Goal: Task Accomplishment & Management: Manage account settings

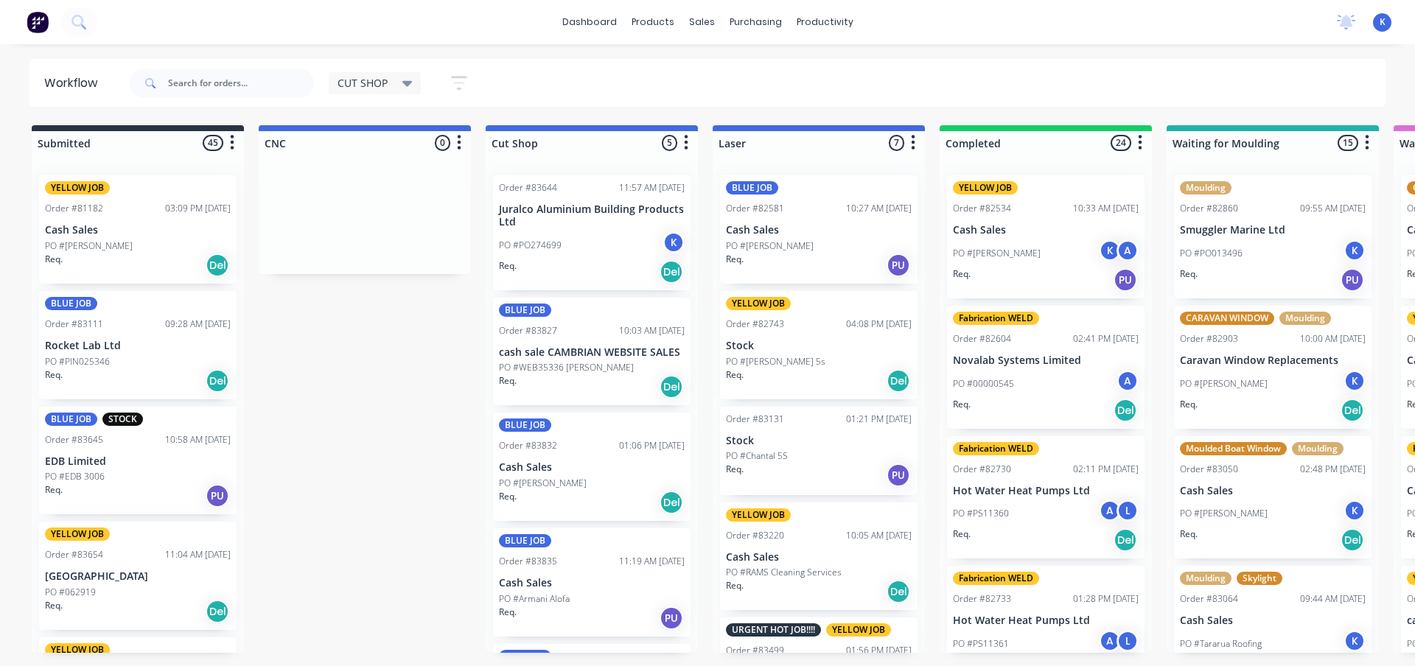
scroll to position [100, 0]
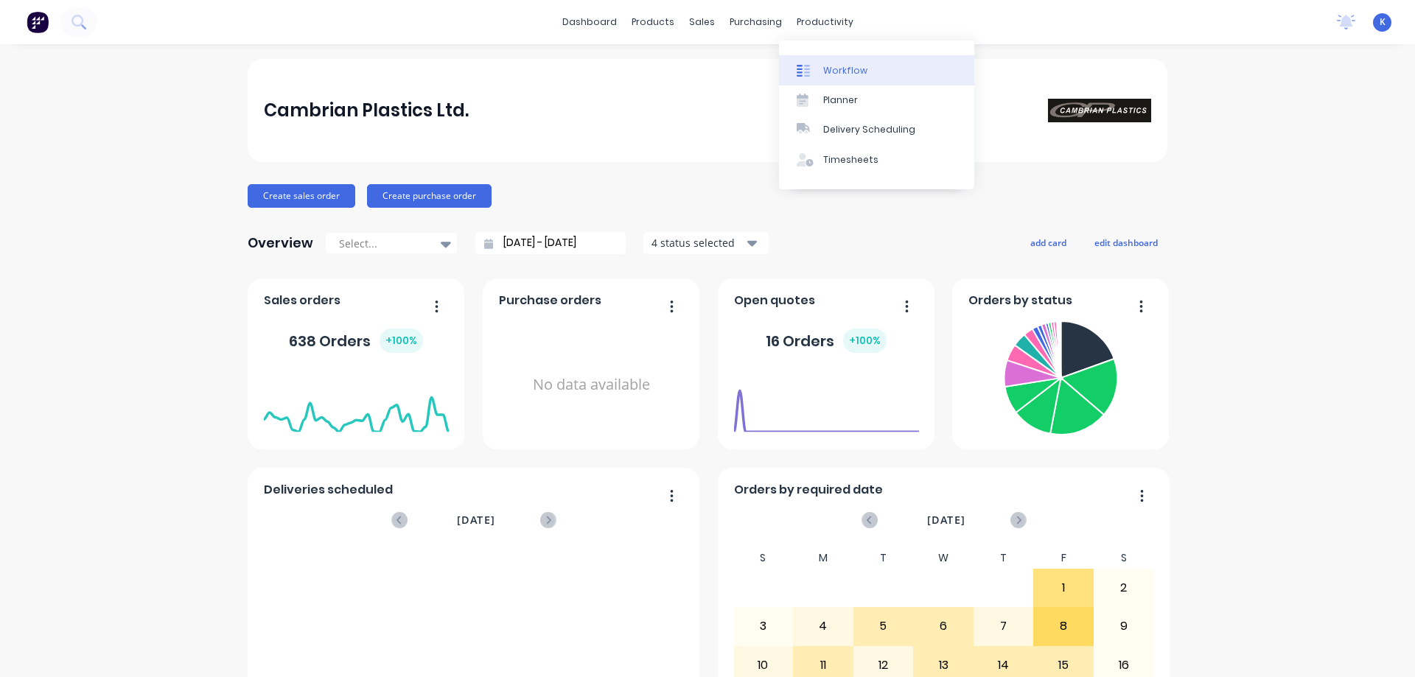
click at [844, 69] on div "Workflow" at bounding box center [845, 70] width 44 height 13
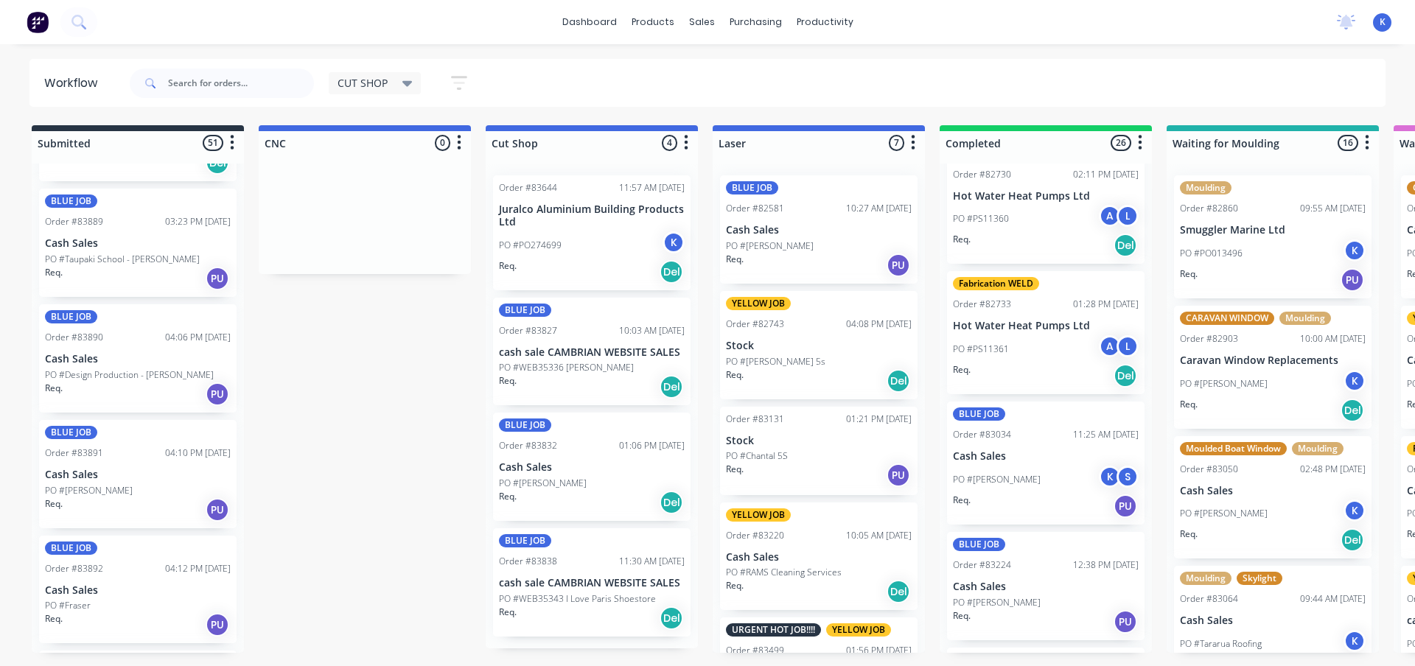
scroll to position [5348, 0]
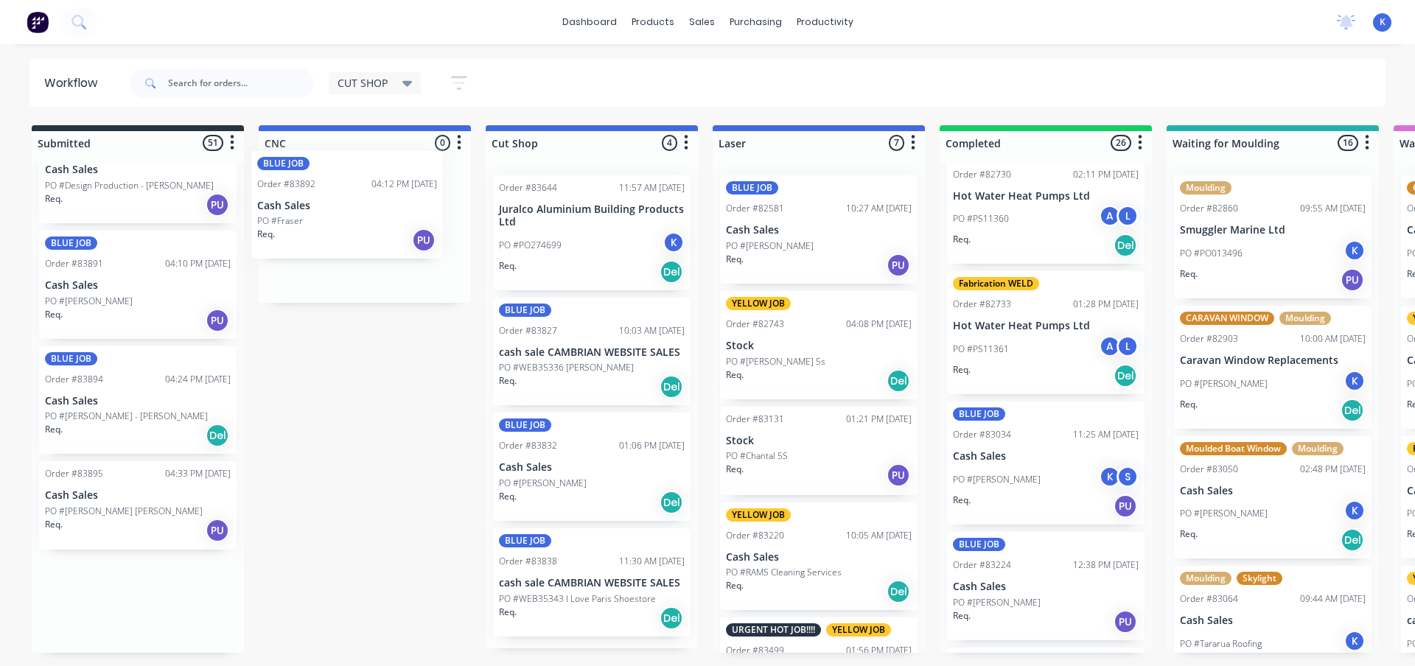
drag, startPoint x: 71, startPoint y: 397, endPoint x: 279, endPoint y: 205, distance: 283.1
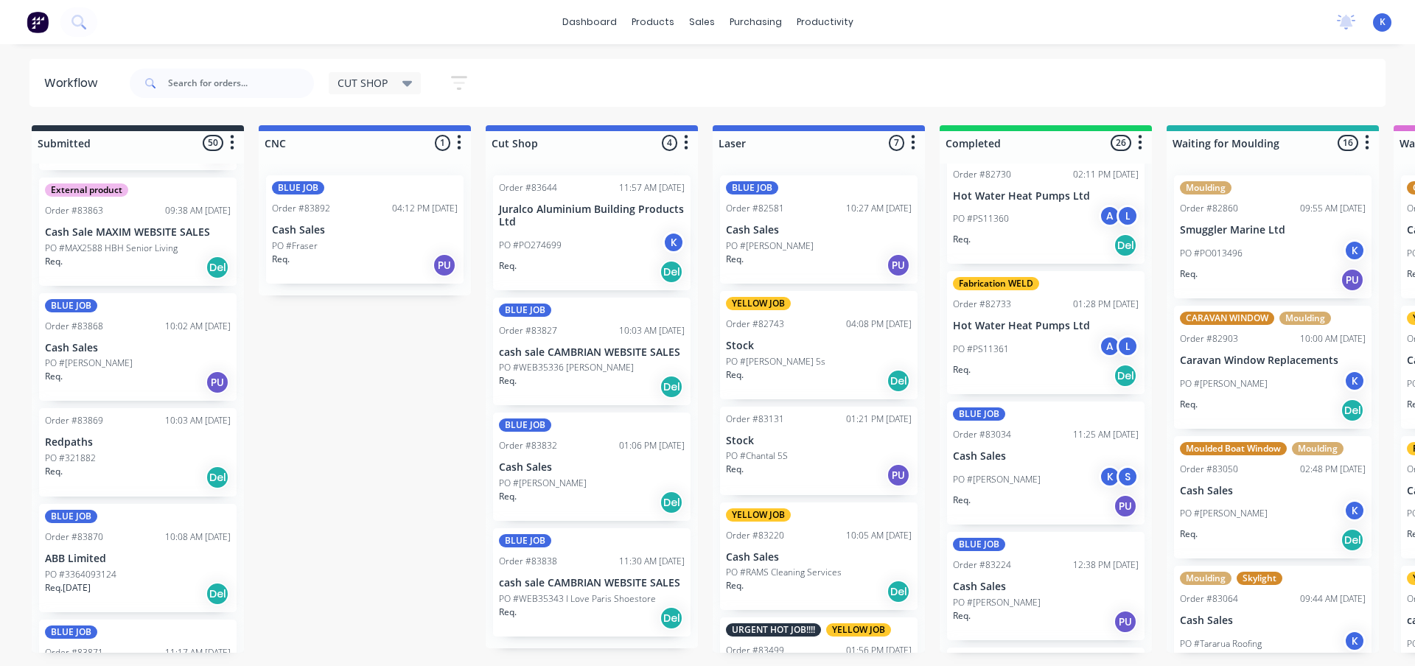
scroll to position [3391, 0]
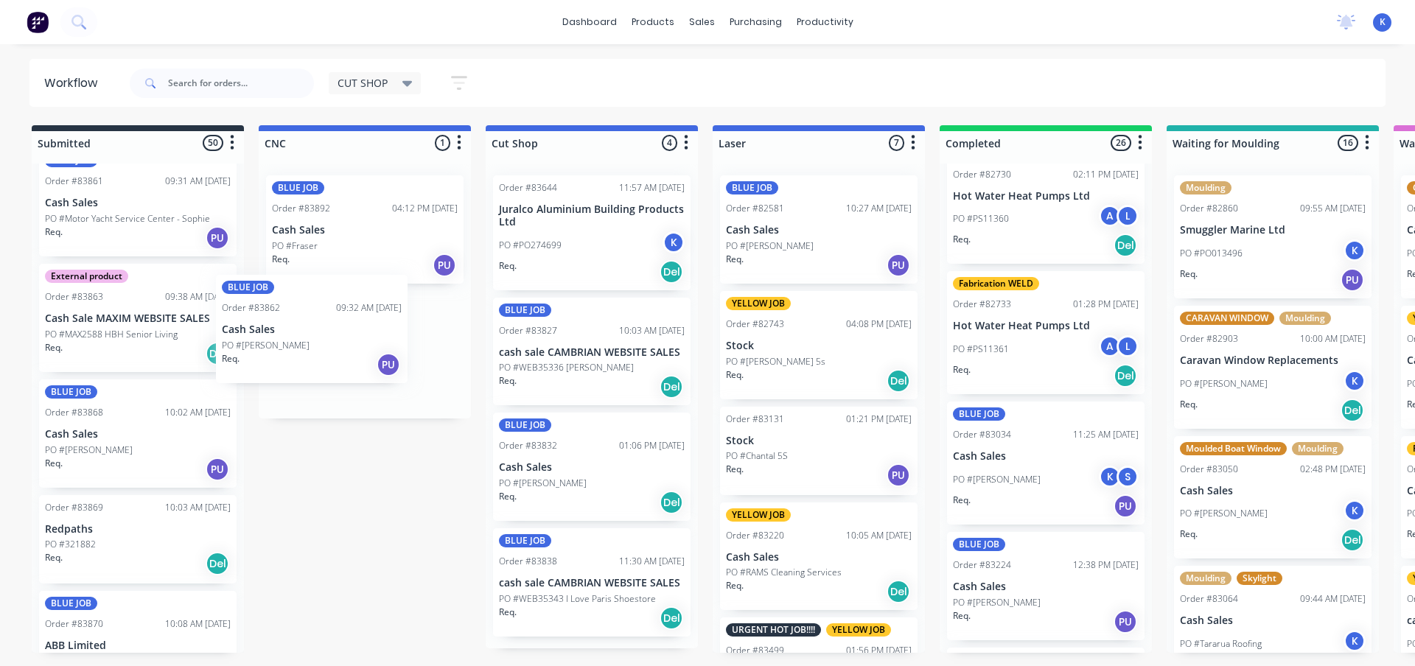
drag, startPoint x: 99, startPoint y: 315, endPoint x: 279, endPoint y: 342, distance: 182.5
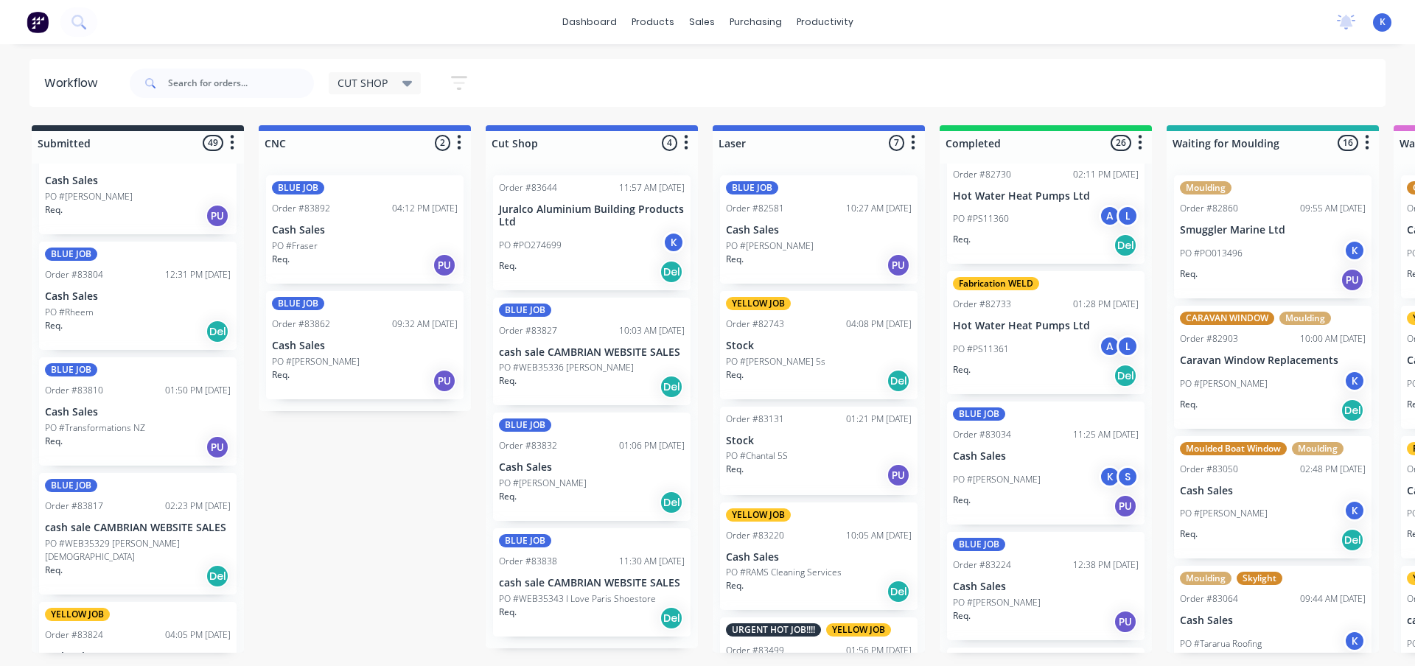
scroll to position [1549, 0]
click at [373, 80] on span "CUT SHOP" at bounding box center [362, 82] width 50 height 15
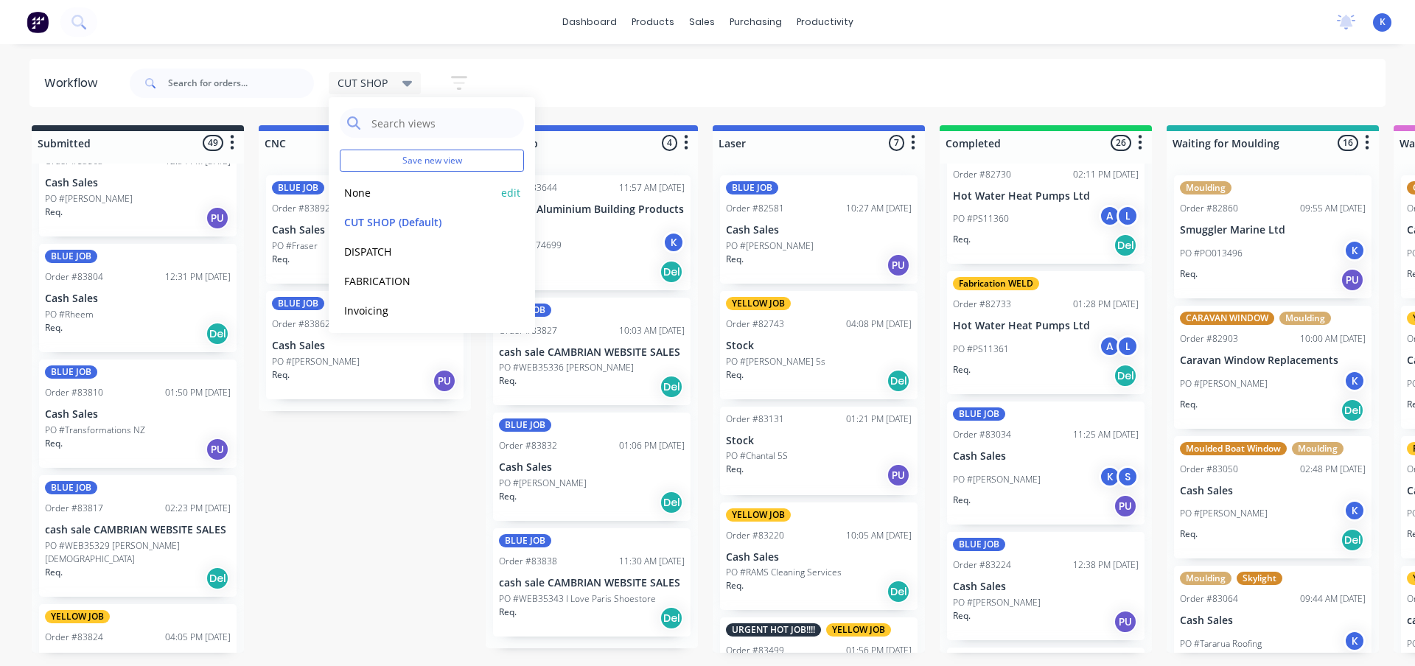
click at [370, 197] on button "None" at bounding box center [418, 192] width 157 height 17
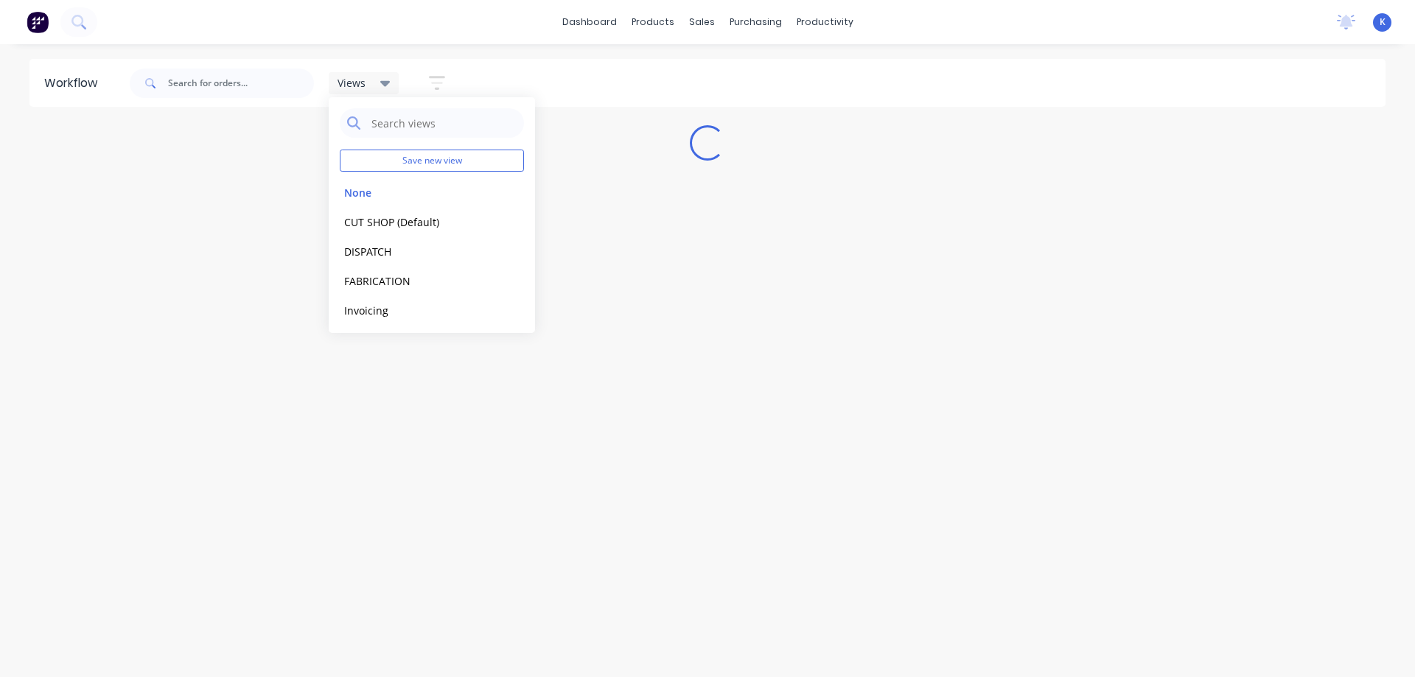
click at [442, 423] on div "Workflow Views Save new view None edit CUT SHOP (Default) edit DISPATCH edit FA…" at bounding box center [707, 353] width 1415 height 589
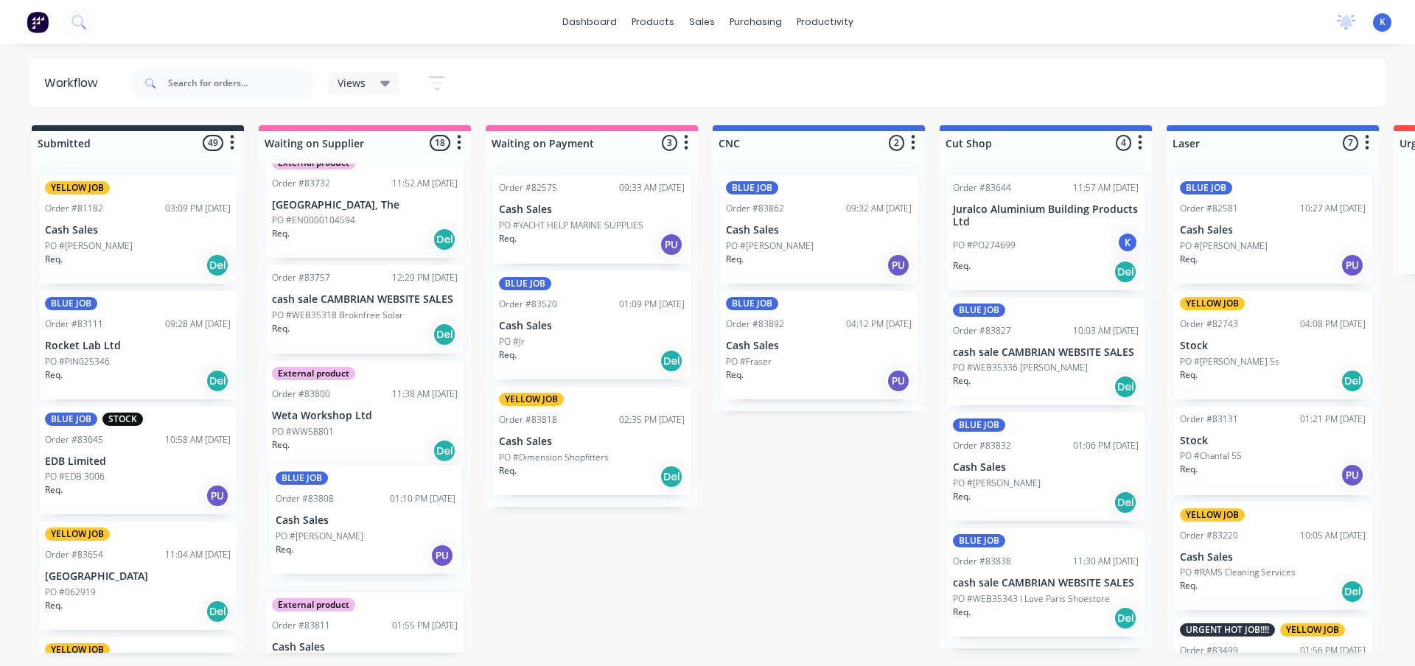
scroll to position [1327, 0]
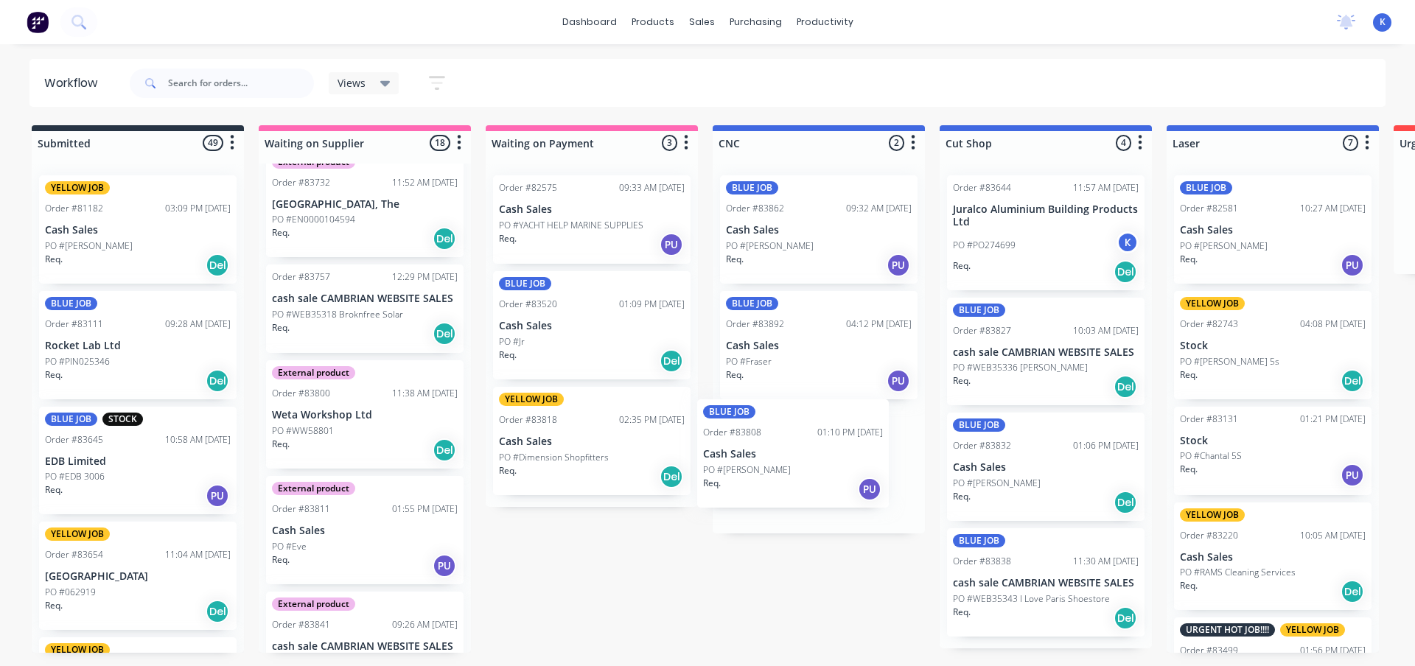
drag, startPoint x: 322, startPoint y: 543, endPoint x: 758, endPoint y: 466, distance: 443.0
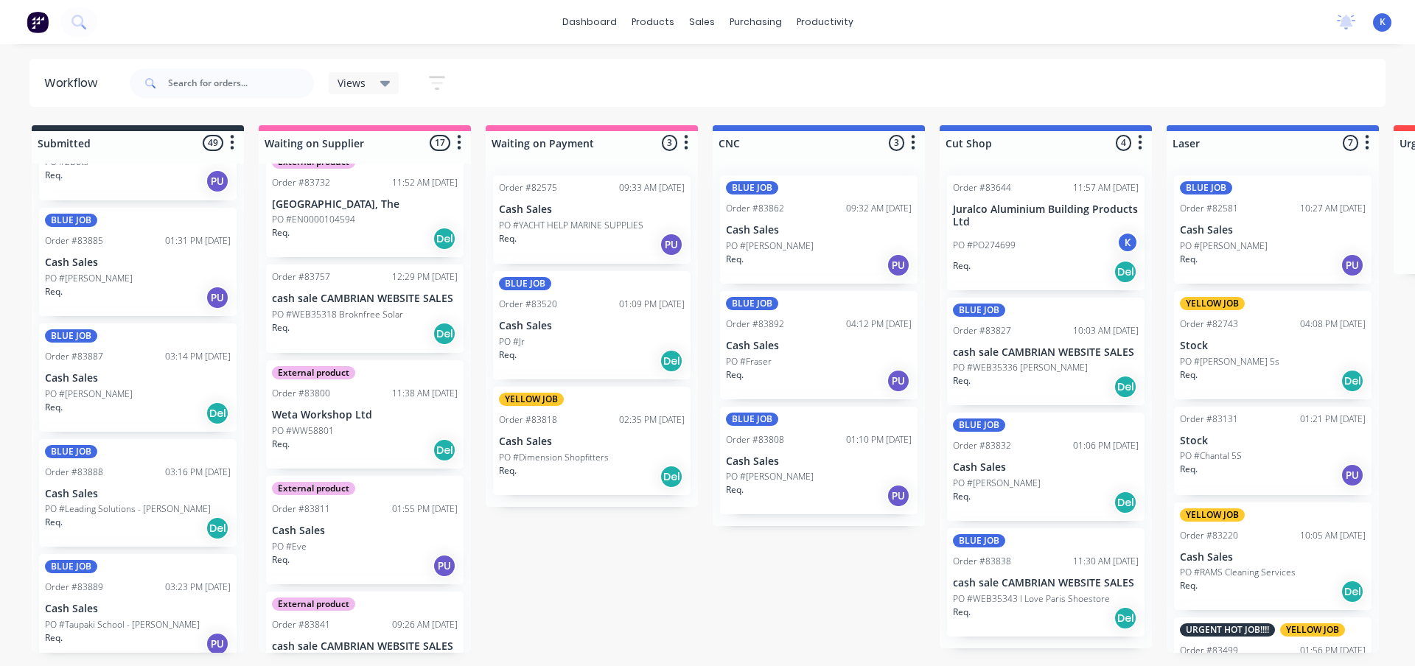
scroll to position [4642, 0]
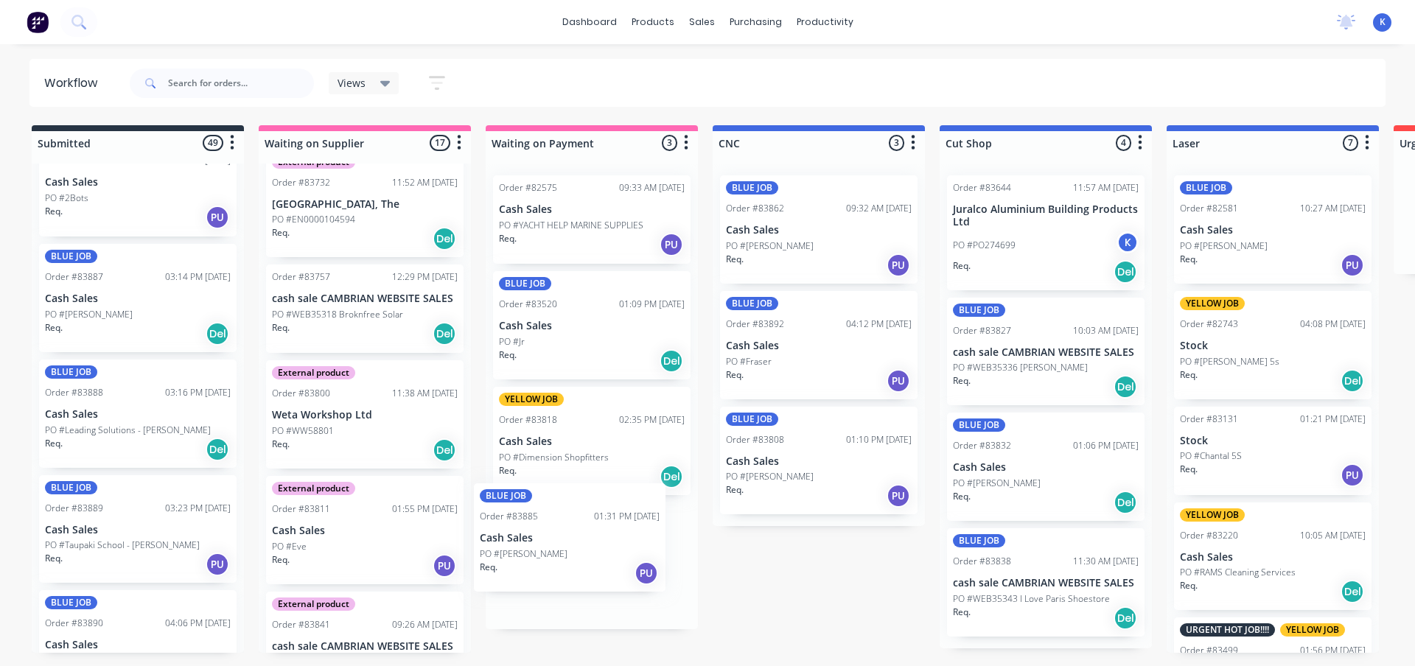
drag, startPoint x: 116, startPoint y: 309, endPoint x: 495, endPoint y: 544, distance: 446.7
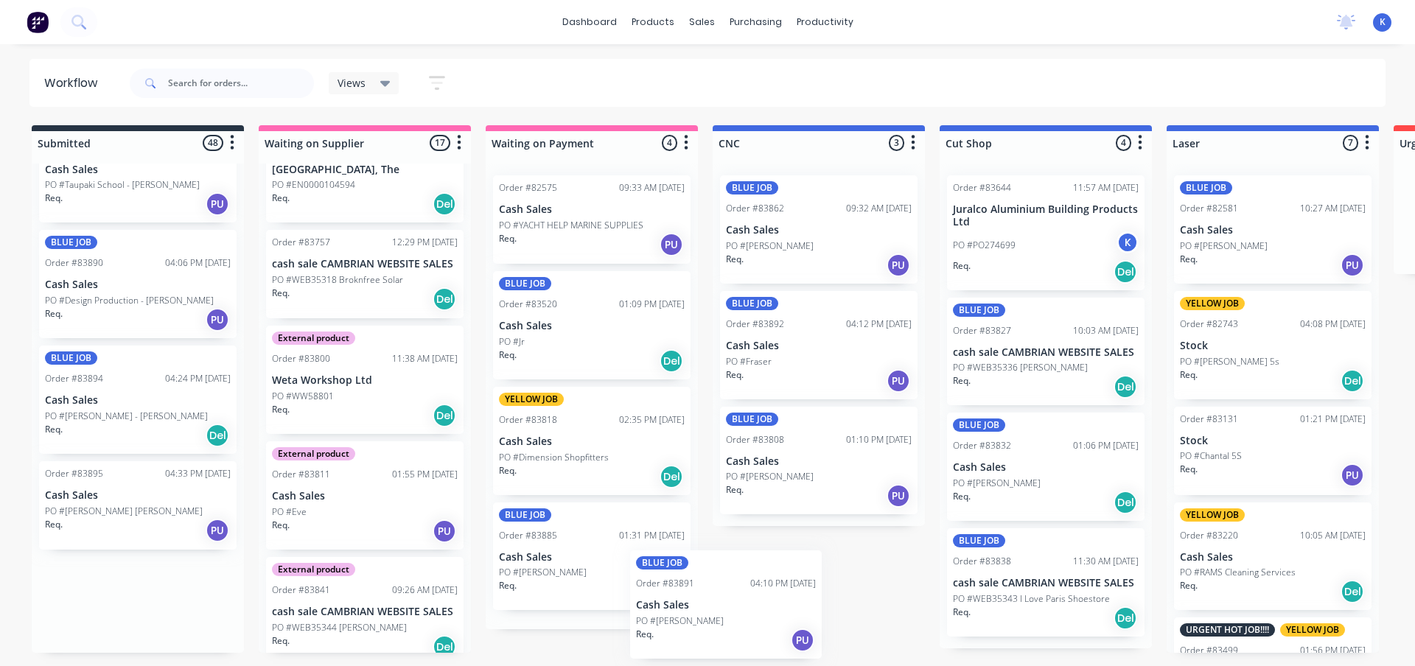
scroll to position [0, 0]
drag, startPoint x: 98, startPoint y: 395, endPoint x: 791, endPoint y: 565, distance: 713.2
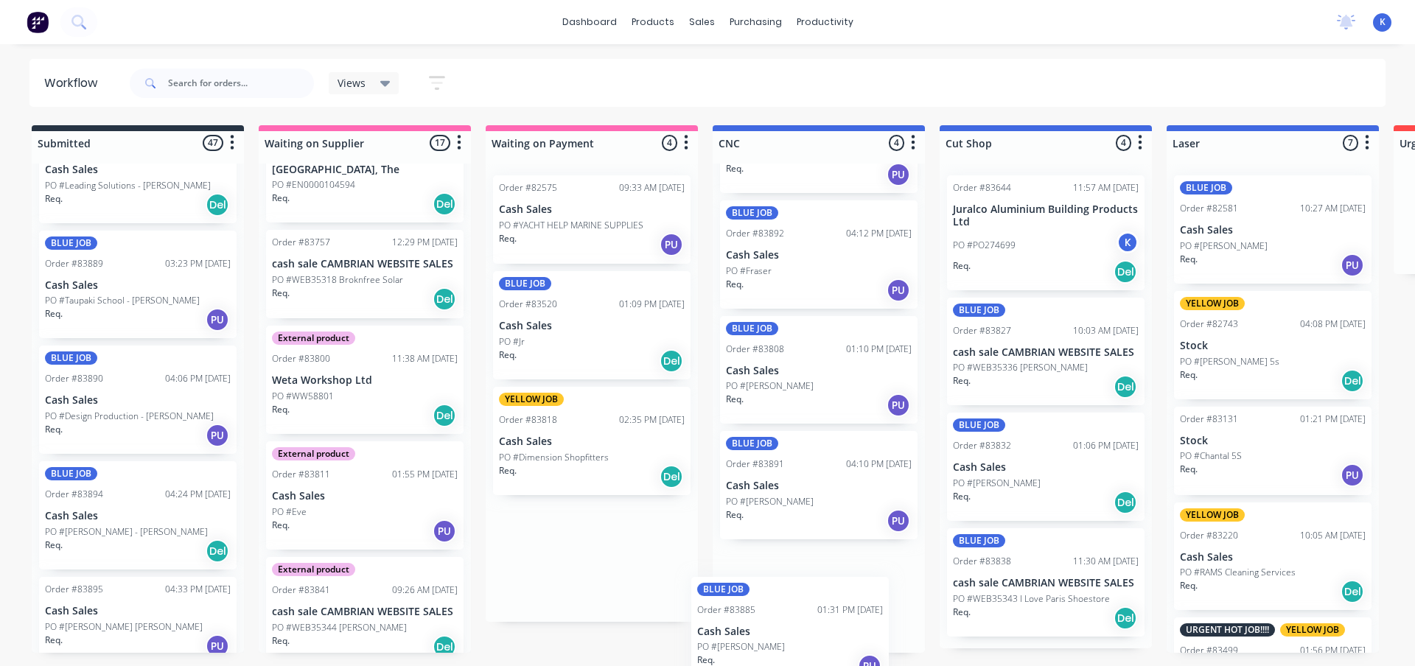
scroll to position [94, 0]
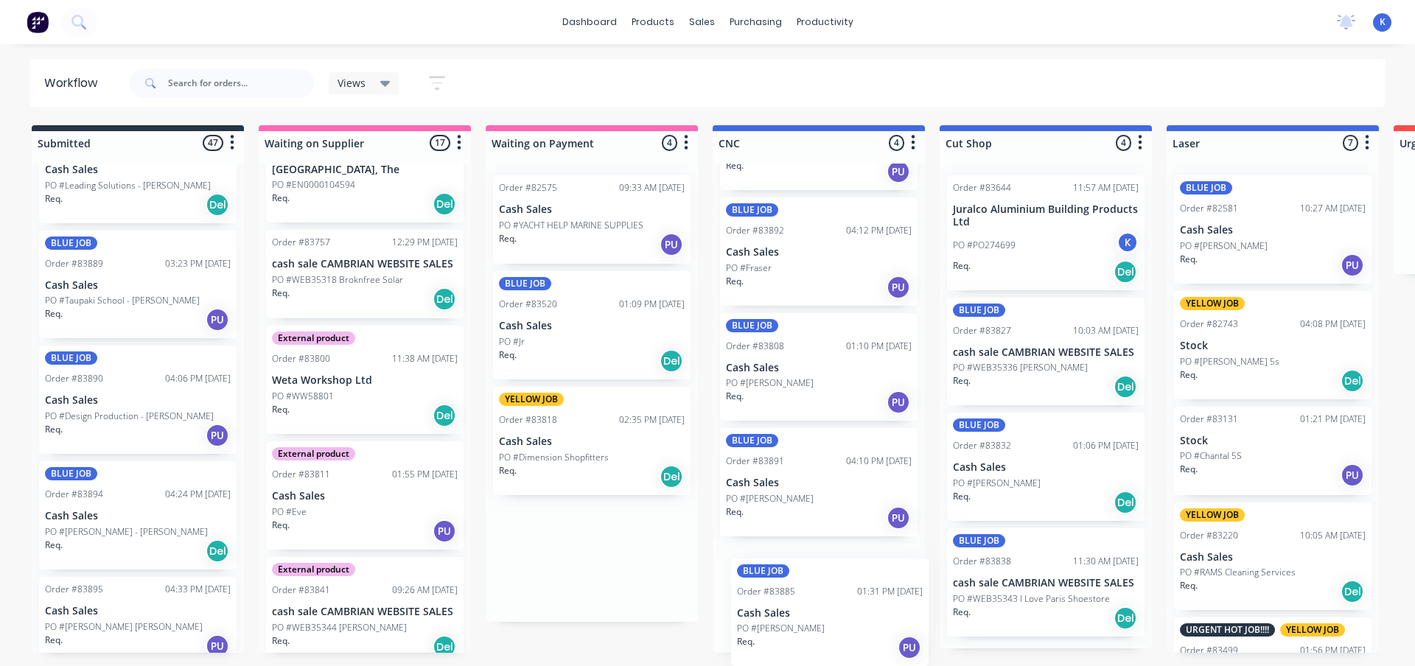
drag, startPoint x: 522, startPoint y: 565, endPoint x: 766, endPoint y: 625, distance: 250.4
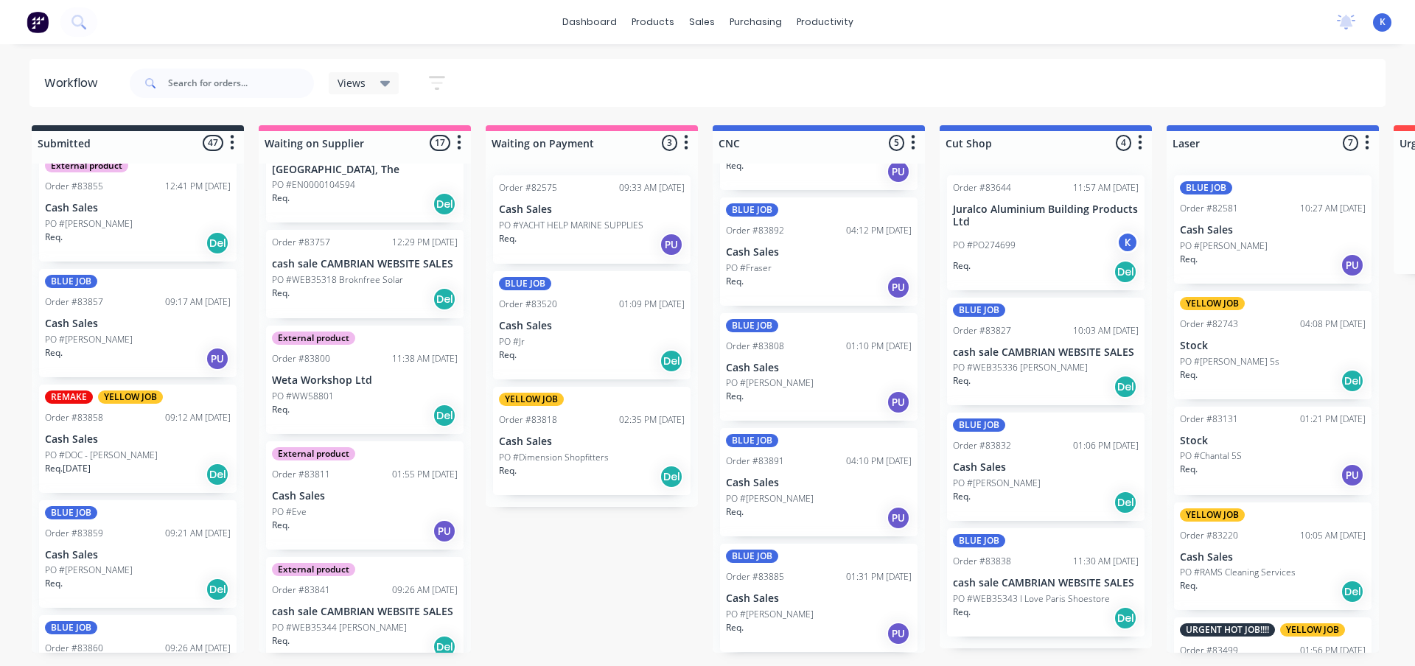
scroll to position [2823, 0]
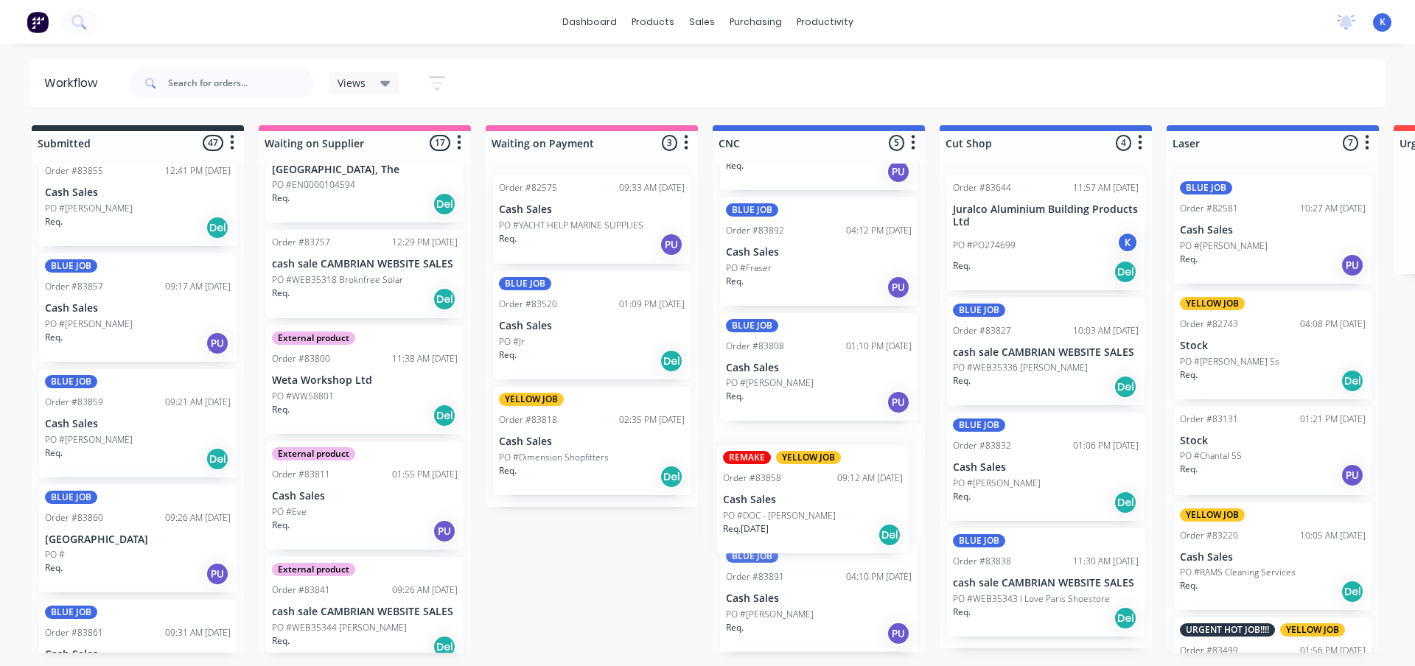
drag, startPoint x: 80, startPoint y: 424, endPoint x: 763, endPoint y: 516, distance: 689.9
click at [363, 74] on div "Views" at bounding box center [364, 83] width 71 height 22
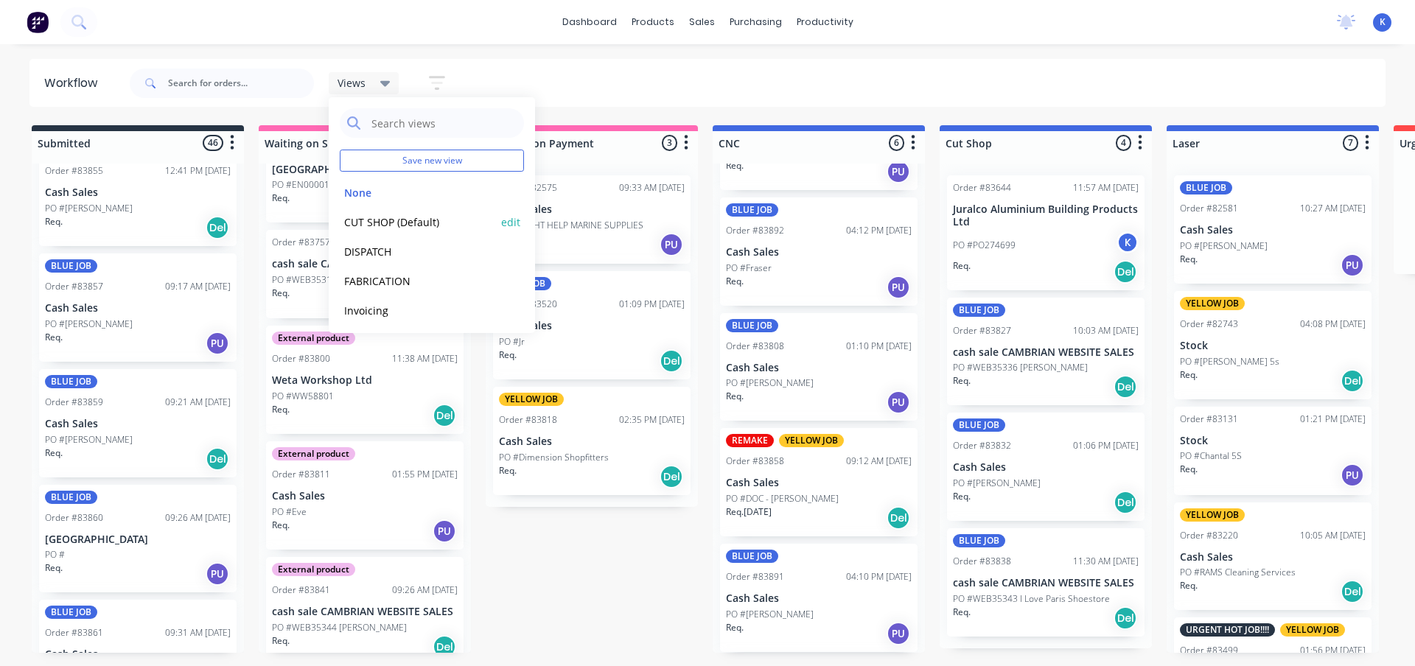
click at [394, 225] on button "CUT SHOP (Default)" at bounding box center [418, 222] width 157 height 17
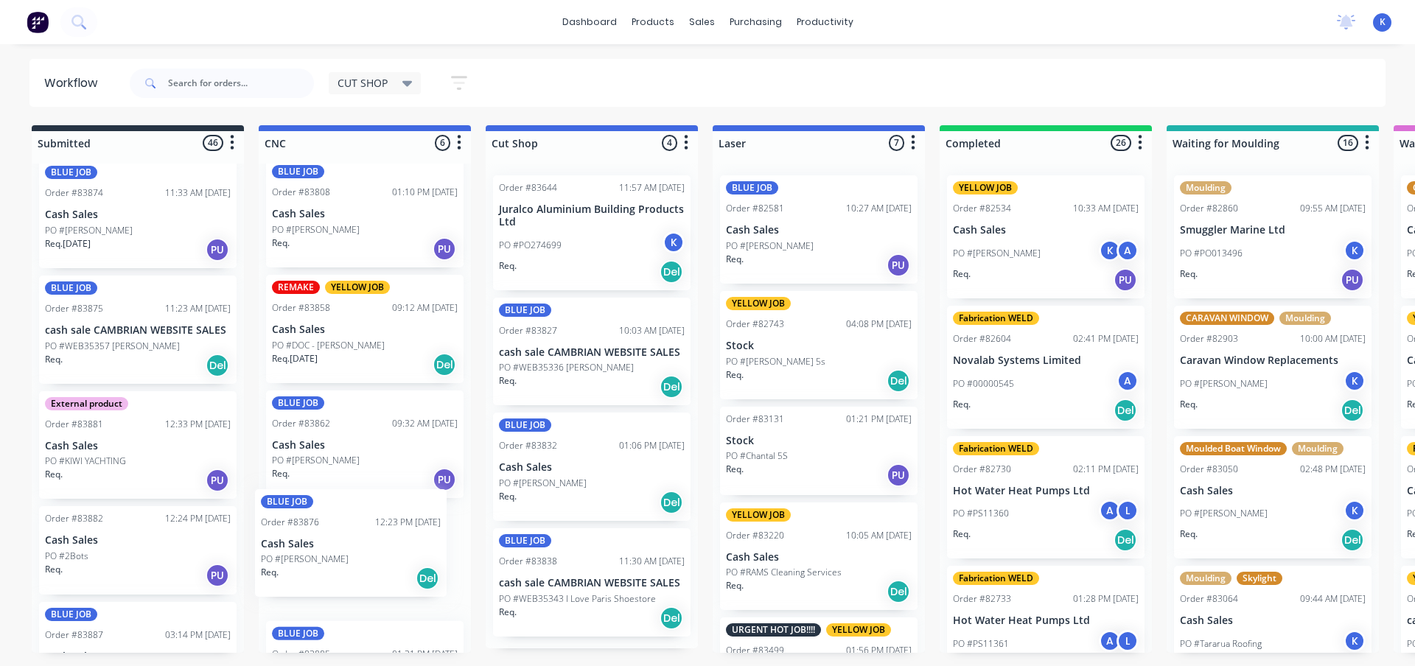
scroll to position [23, 0]
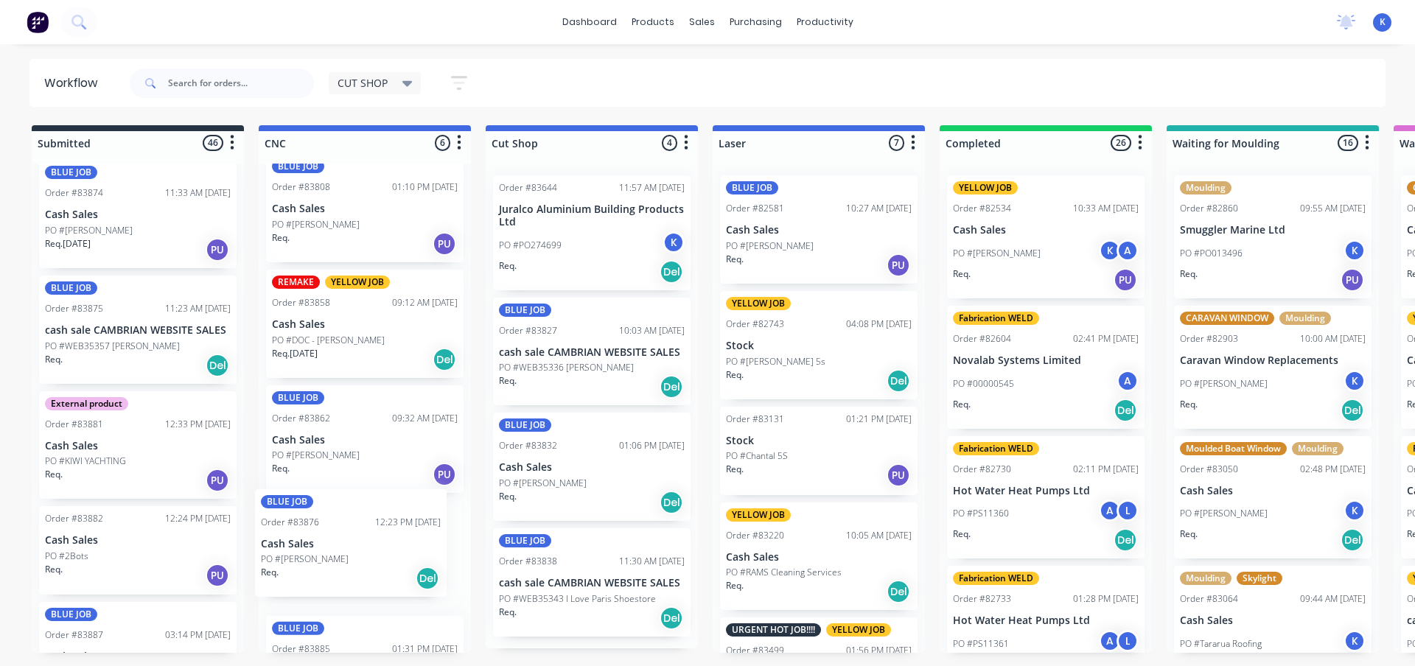
drag, startPoint x: 80, startPoint y: 446, endPoint x: 299, endPoint y: 559, distance: 246.5
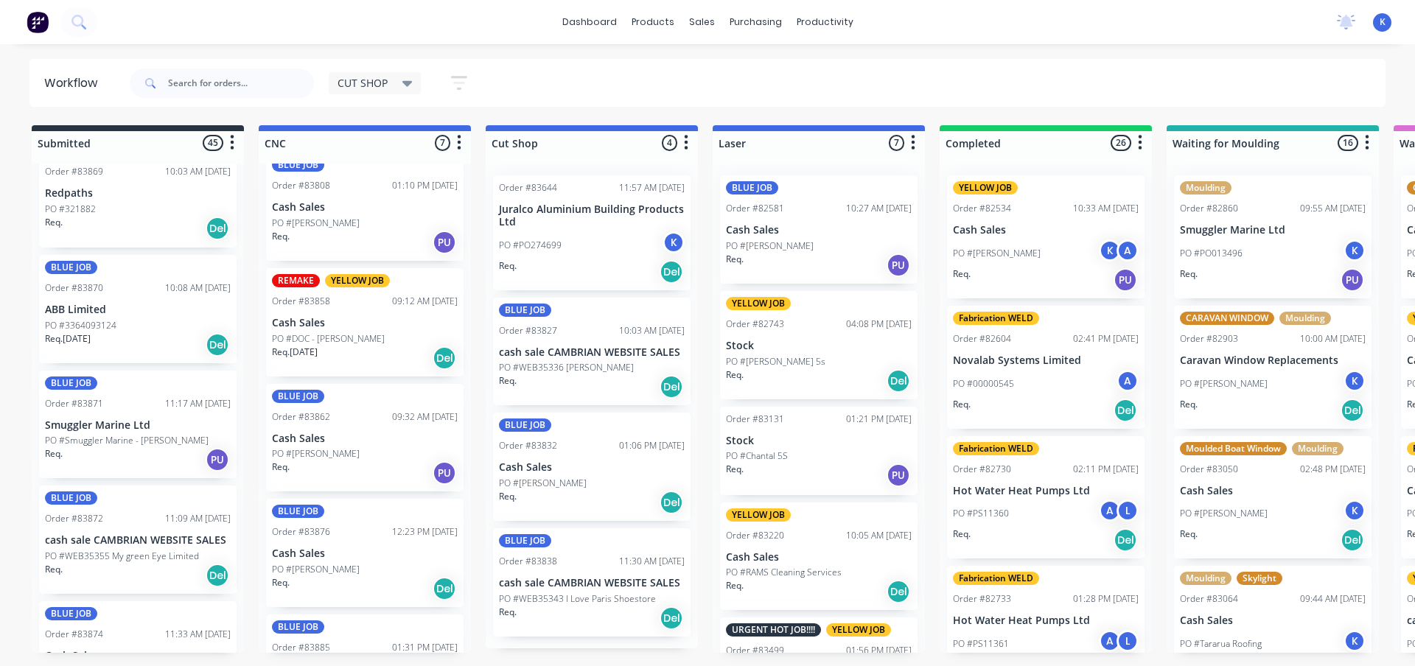
scroll to position [3610, 0]
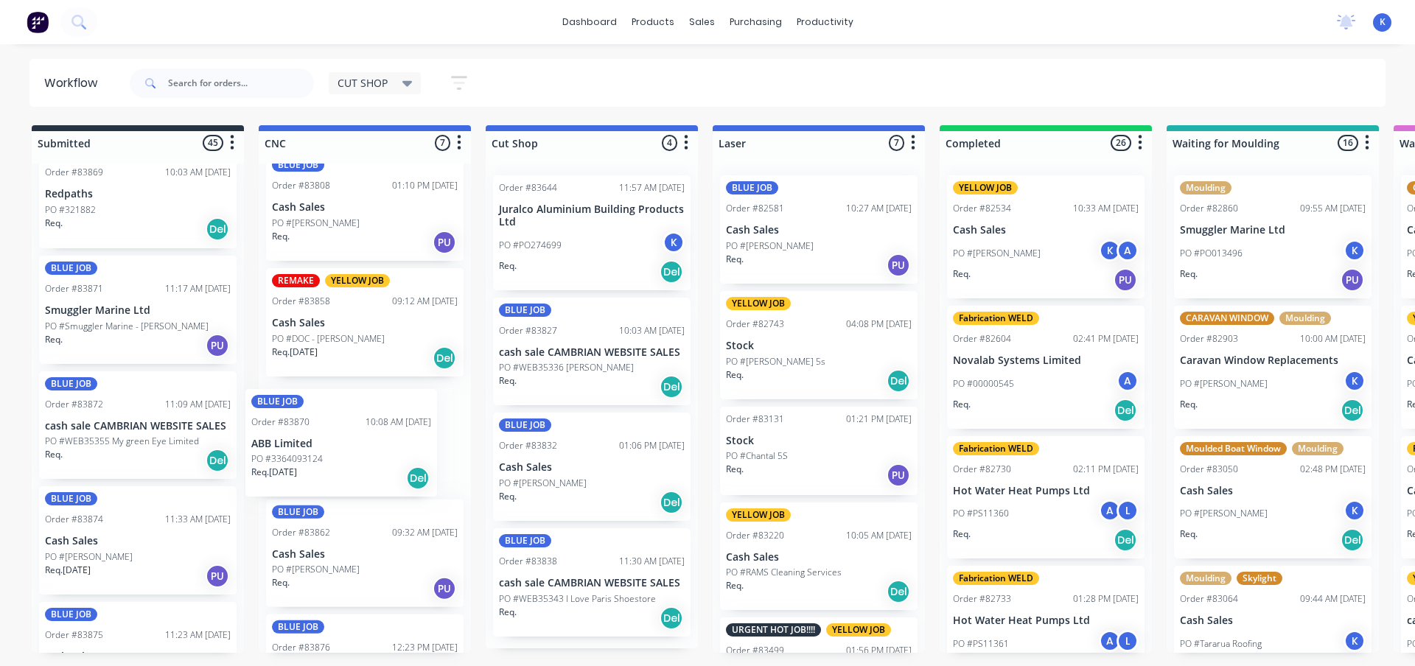
drag, startPoint x: 77, startPoint y: 320, endPoint x: 264, endPoint y: 451, distance: 228.5
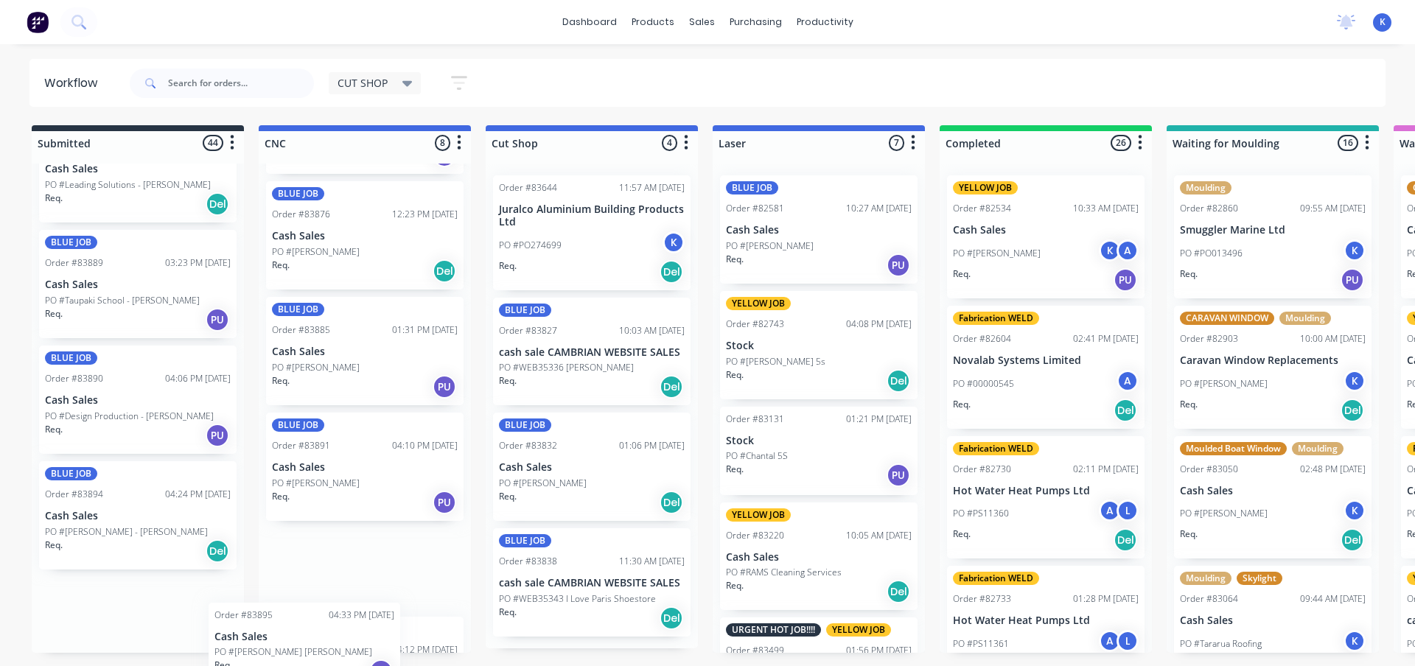
scroll to position [536, 0]
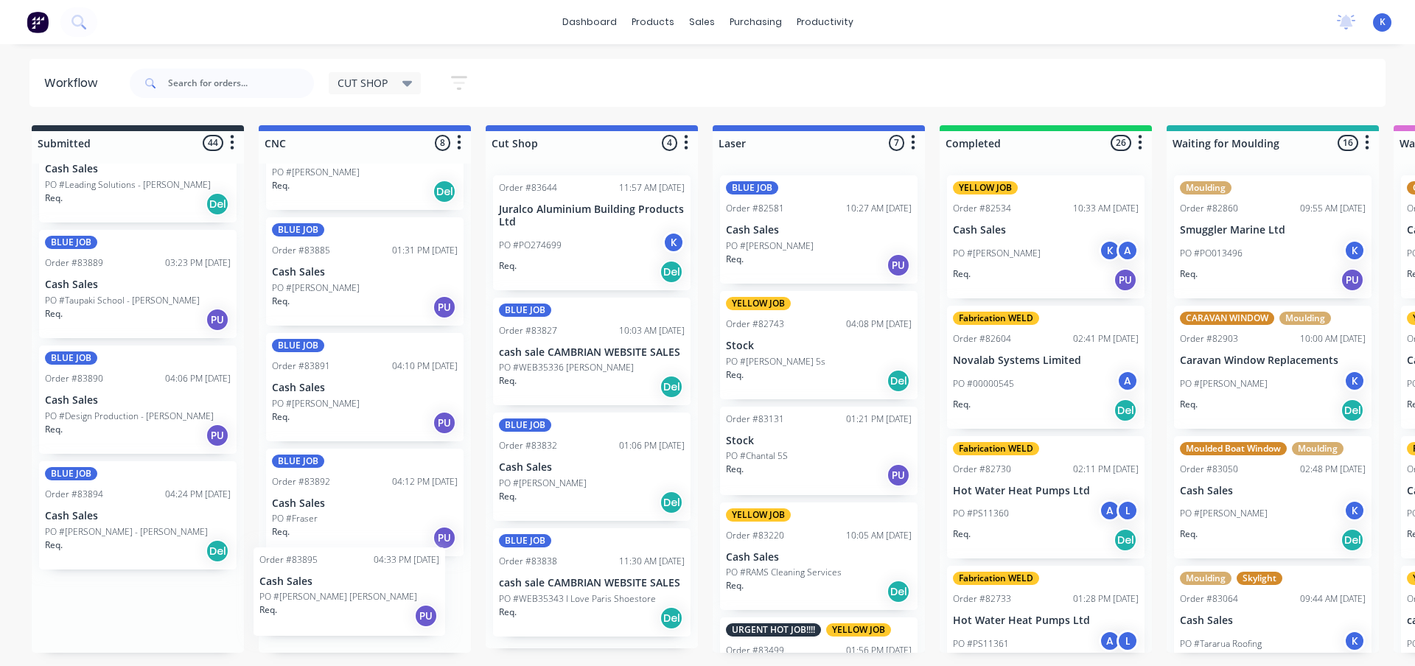
drag, startPoint x: 68, startPoint y: 613, endPoint x: 279, endPoint y: 603, distance: 211.7
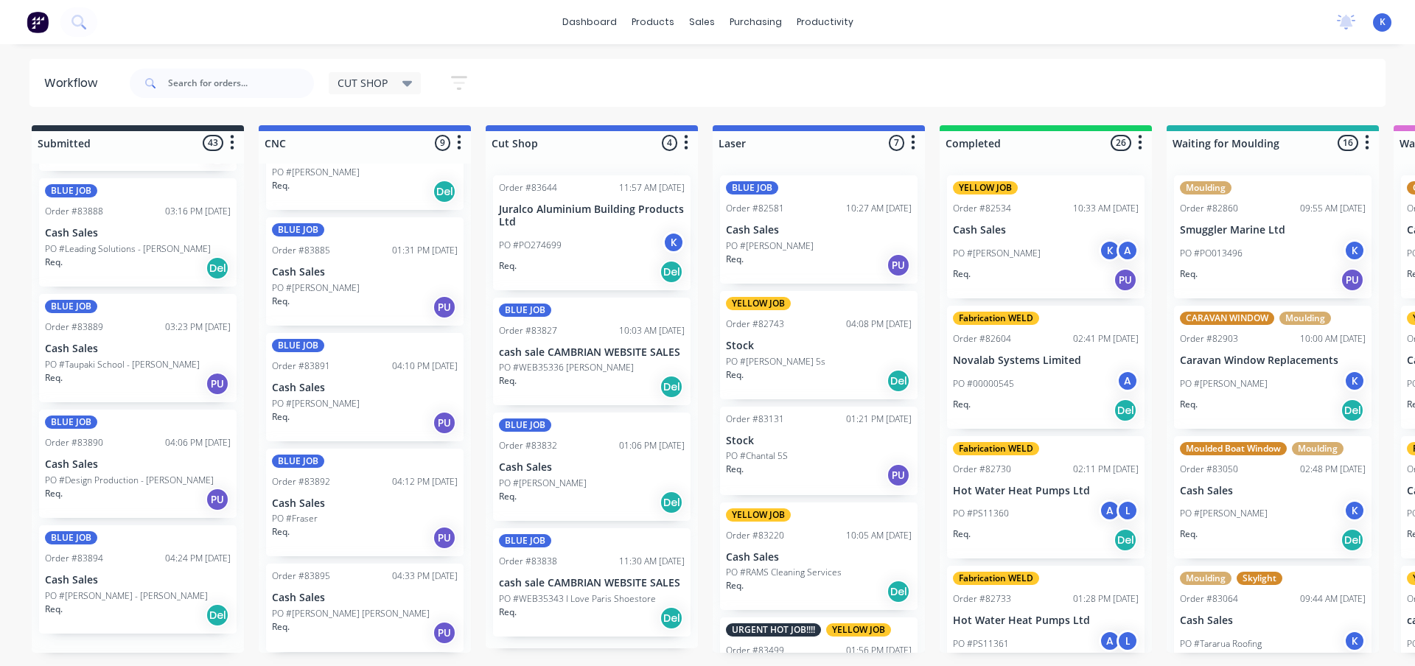
scroll to position [4444, 0]
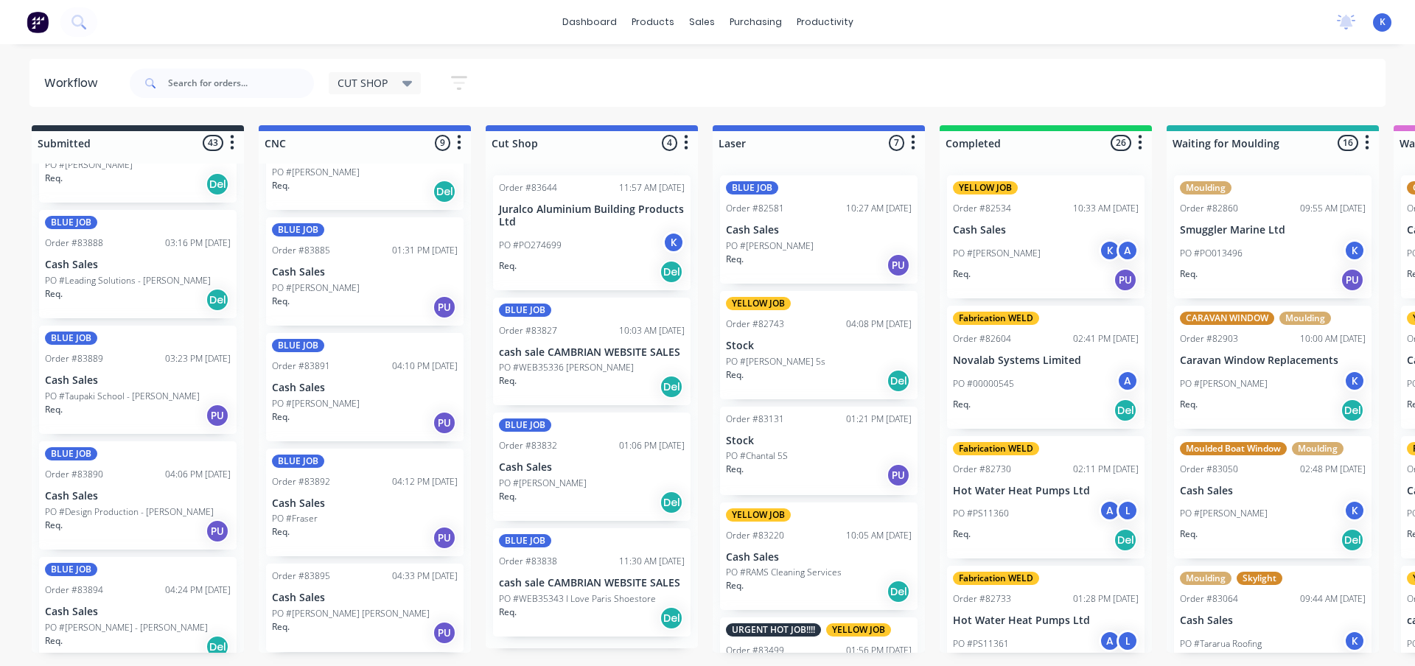
drag, startPoint x: 29, startPoint y: 171, endPoint x: 0, endPoint y: 208, distance: 46.7
click at [310, 608] on p "PO #[PERSON_NAME] [PERSON_NAME]" at bounding box center [351, 613] width 158 height 13
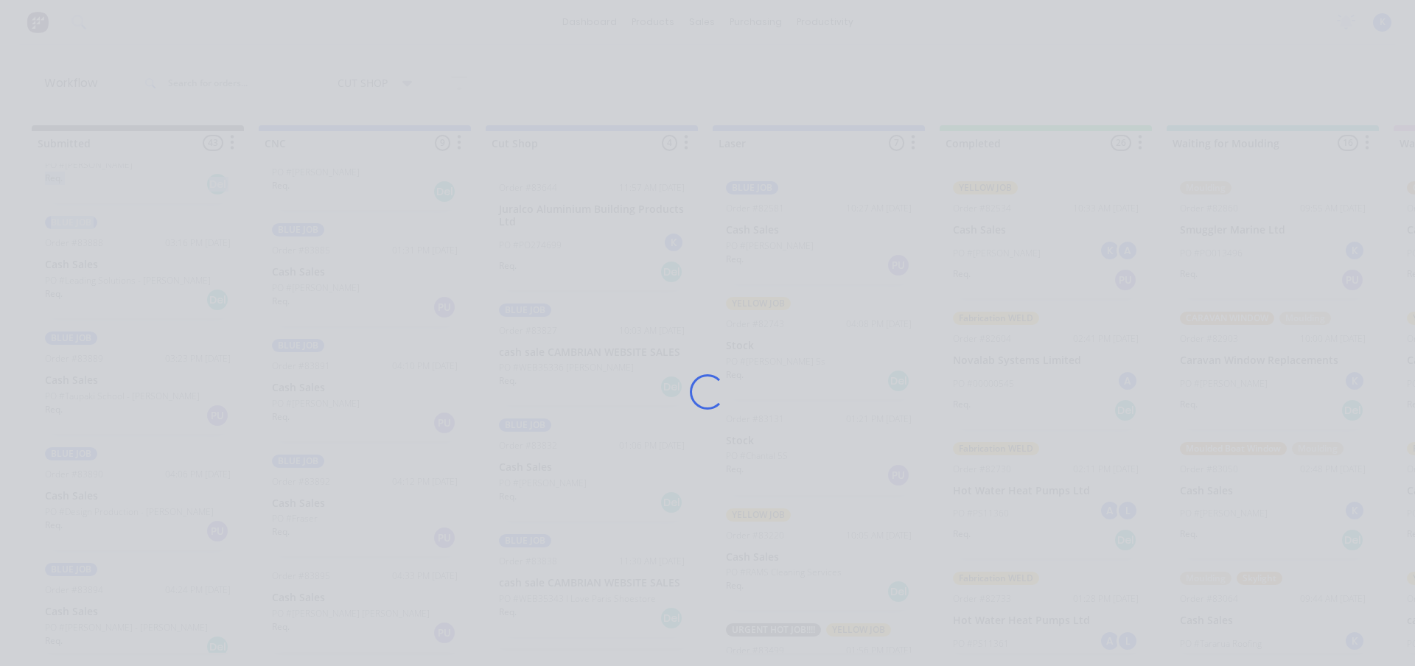
click at [310, 608] on div "Loading..." at bounding box center [707, 392] width 1179 height 666
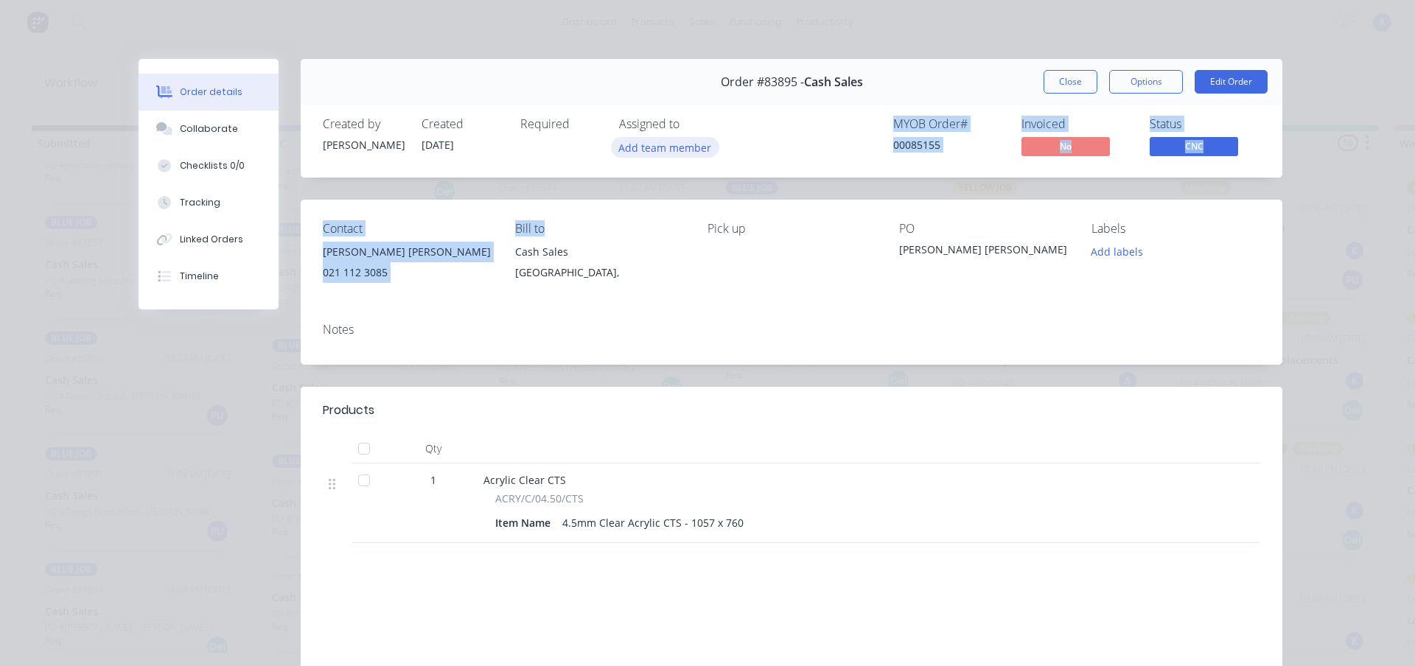
drag, startPoint x: 647, startPoint y: 178, endPoint x: 654, endPoint y: 144, distance: 35.3
click at [653, 144] on div "Order #83895 - Cash Sales Close Options Edit Order Created by [PERSON_NAME] Cre…" at bounding box center [710, 432] width 1143 height 746
click at [654, 144] on button "Add team member" at bounding box center [665, 147] width 108 height 20
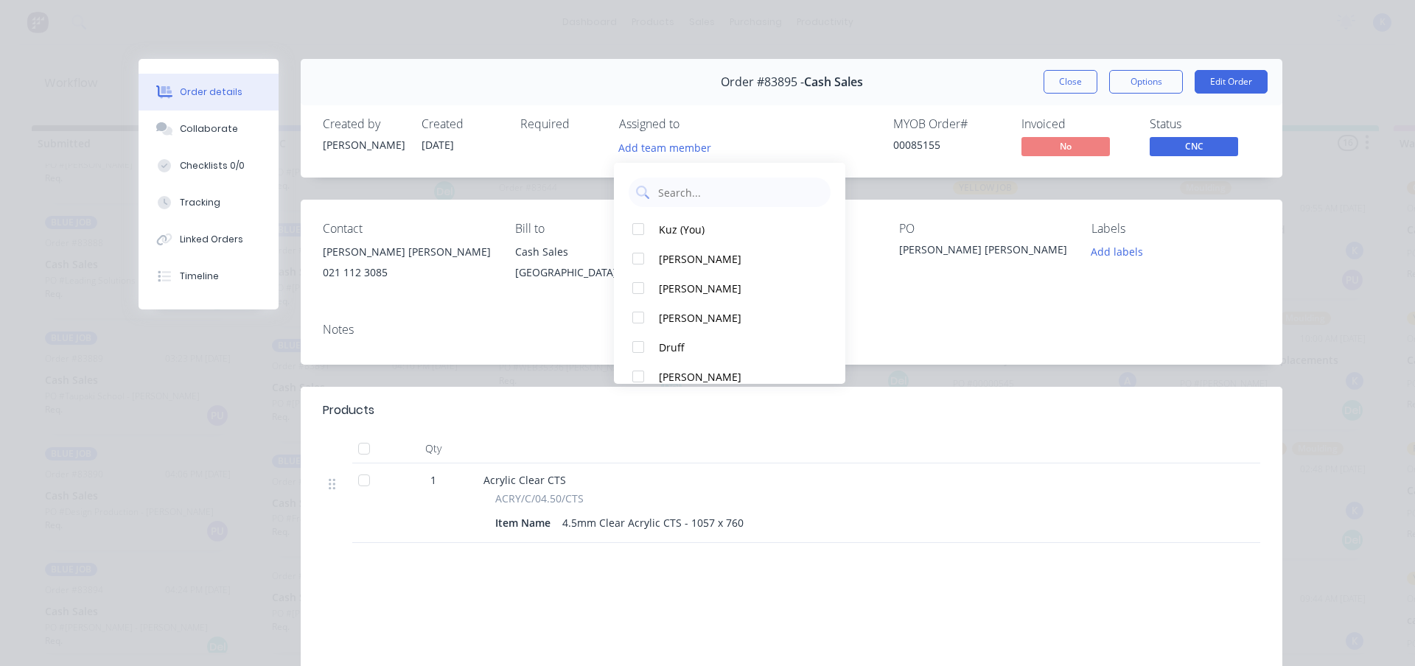
drag, startPoint x: 673, startPoint y: 232, endPoint x: 821, endPoint y: 196, distance: 151.7
click at [675, 228] on div "Kuz (You)" at bounding box center [736, 229] width 155 height 15
drag, startPoint x: 1065, startPoint y: 71, endPoint x: 1060, endPoint y: 77, distance: 8.3
click at [1065, 71] on button "Close" at bounding box center [1070, 82] width 54 height 24
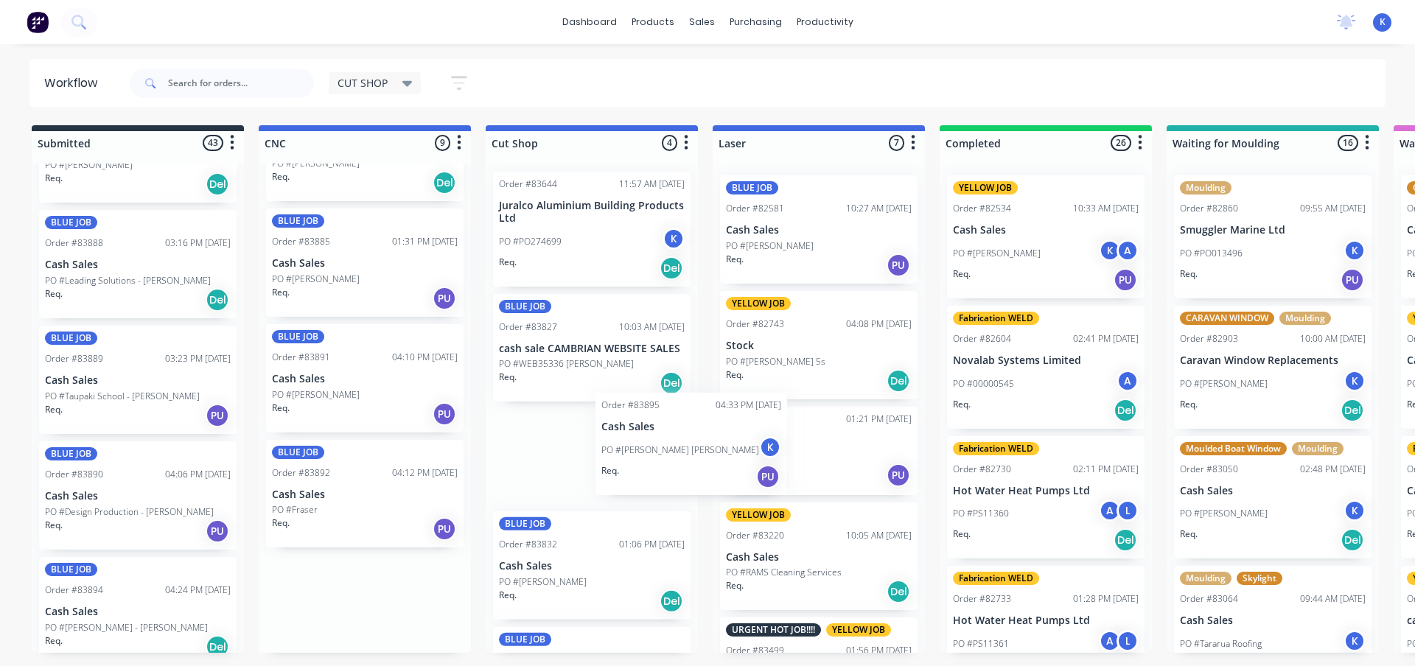
scroll to position [0, 0]
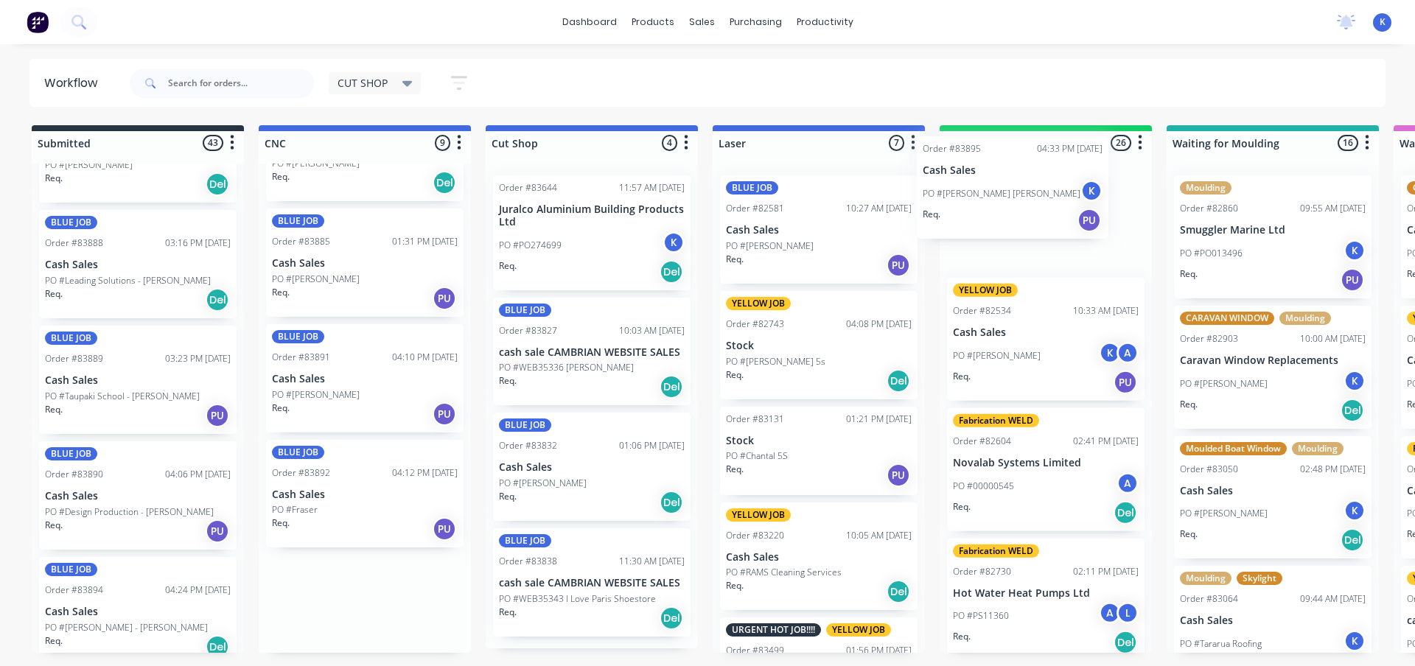
drag, startPoint x: 309, startPoint y: 609, endPoint x: 956, endPoint y: 194, distance: 768.9
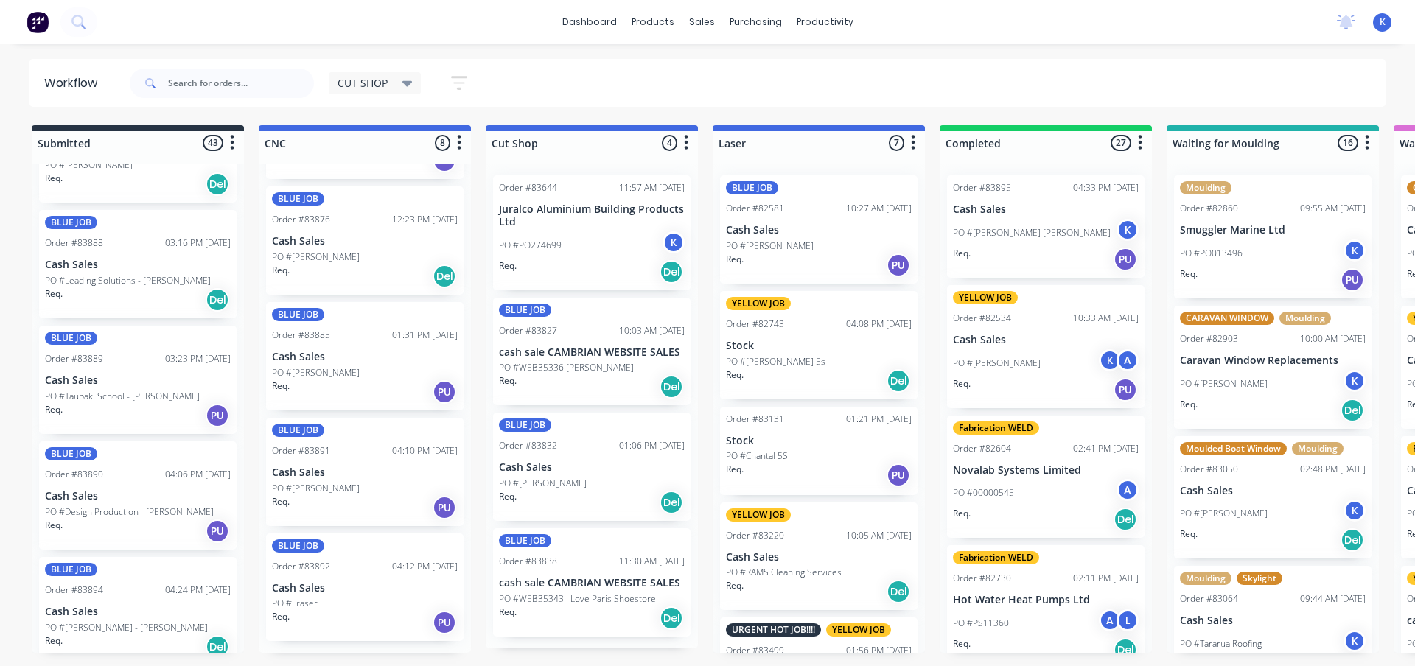
scroll to position [440, 0]
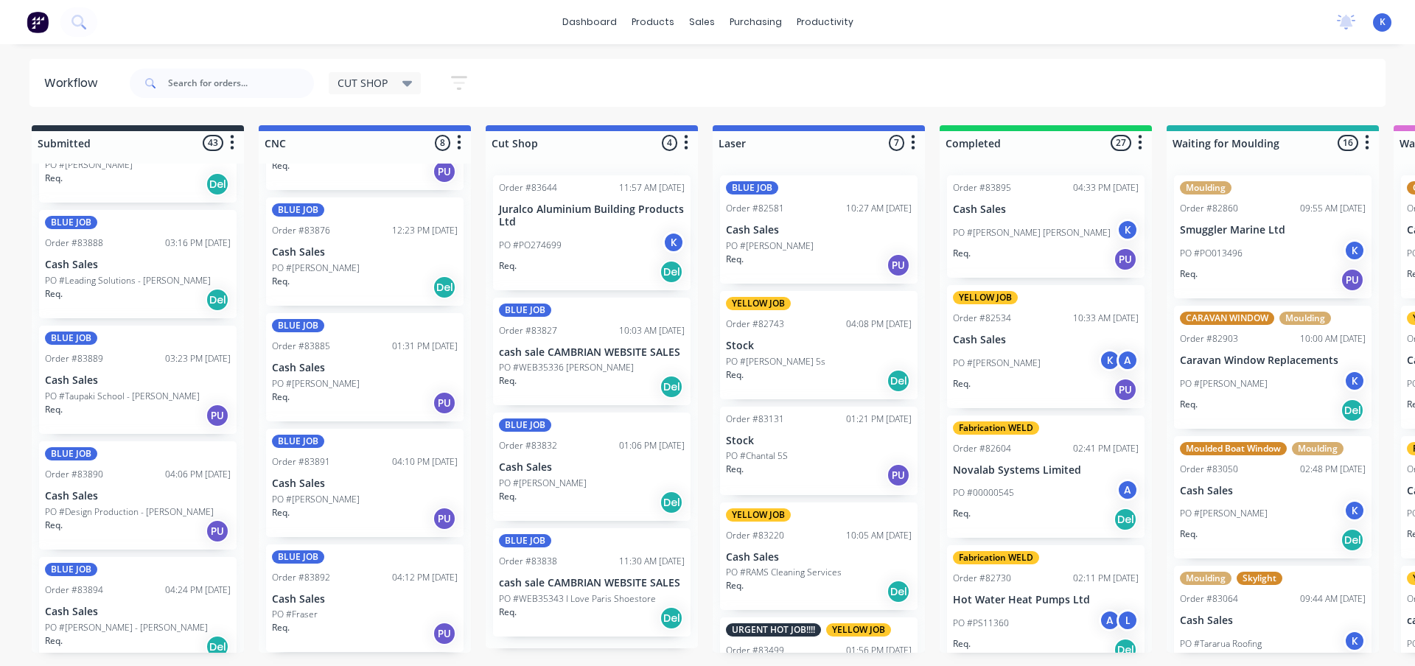
click at [312, 602] on p "Cash Sales" at bounding box center [365, 599] width 186 height 13
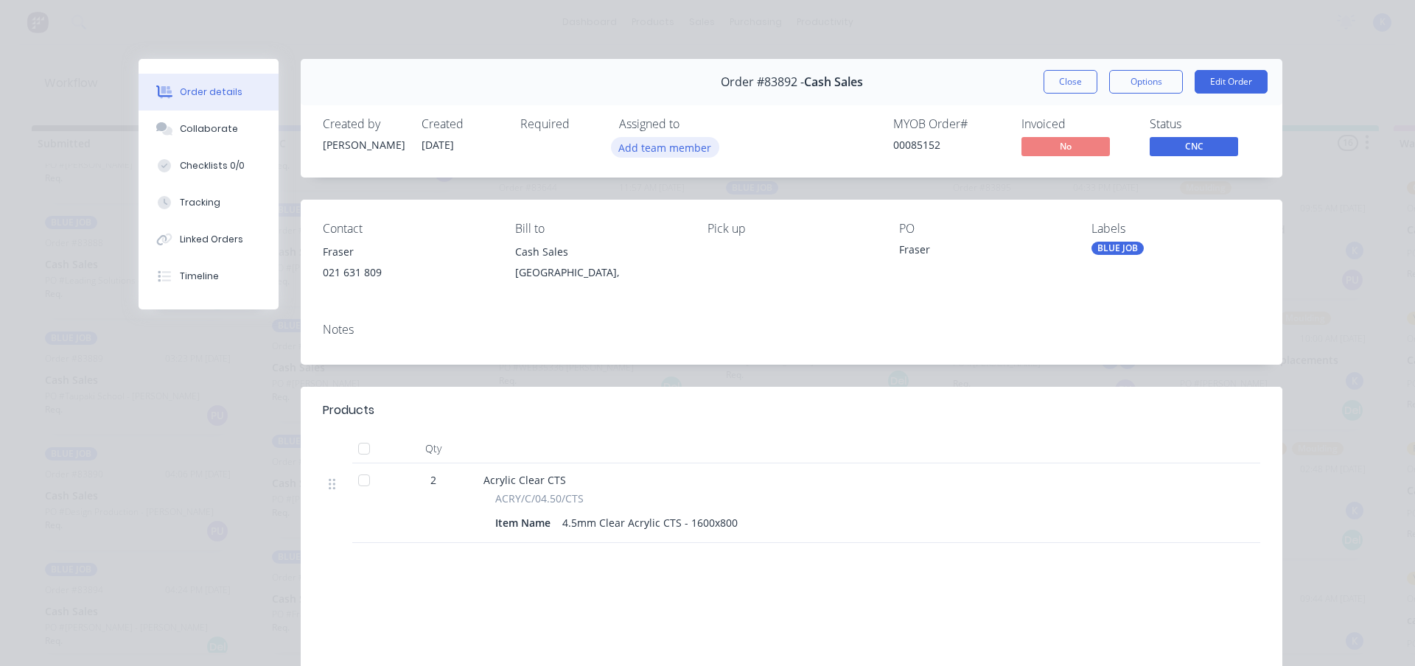
click at [673, 141] on button "Add team member" at bounding box center [665, 147] width 108 height 20
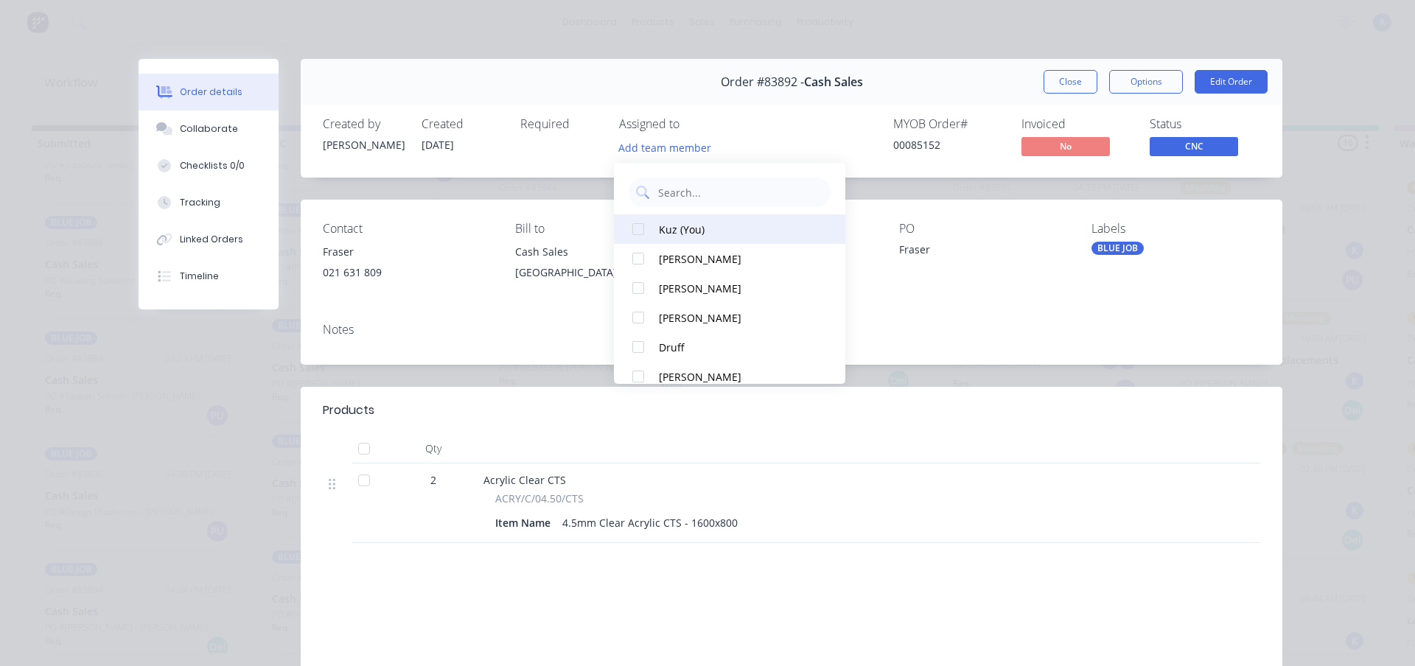
click at [651, 228] on div at bounding box center [637, 228] width 29 height 29
click at [1061, 75] on button "Close" at bounding box center [1070, 82] width 54 height 24
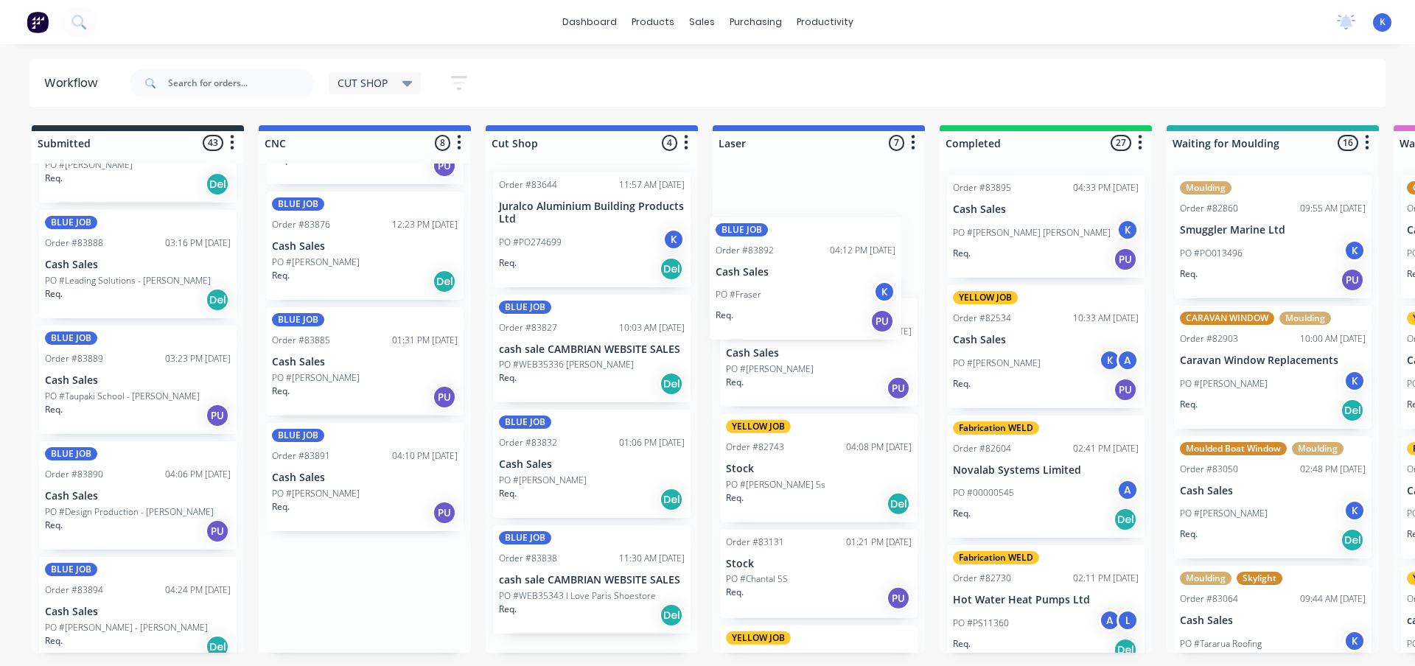
scroll to position [0, 0]
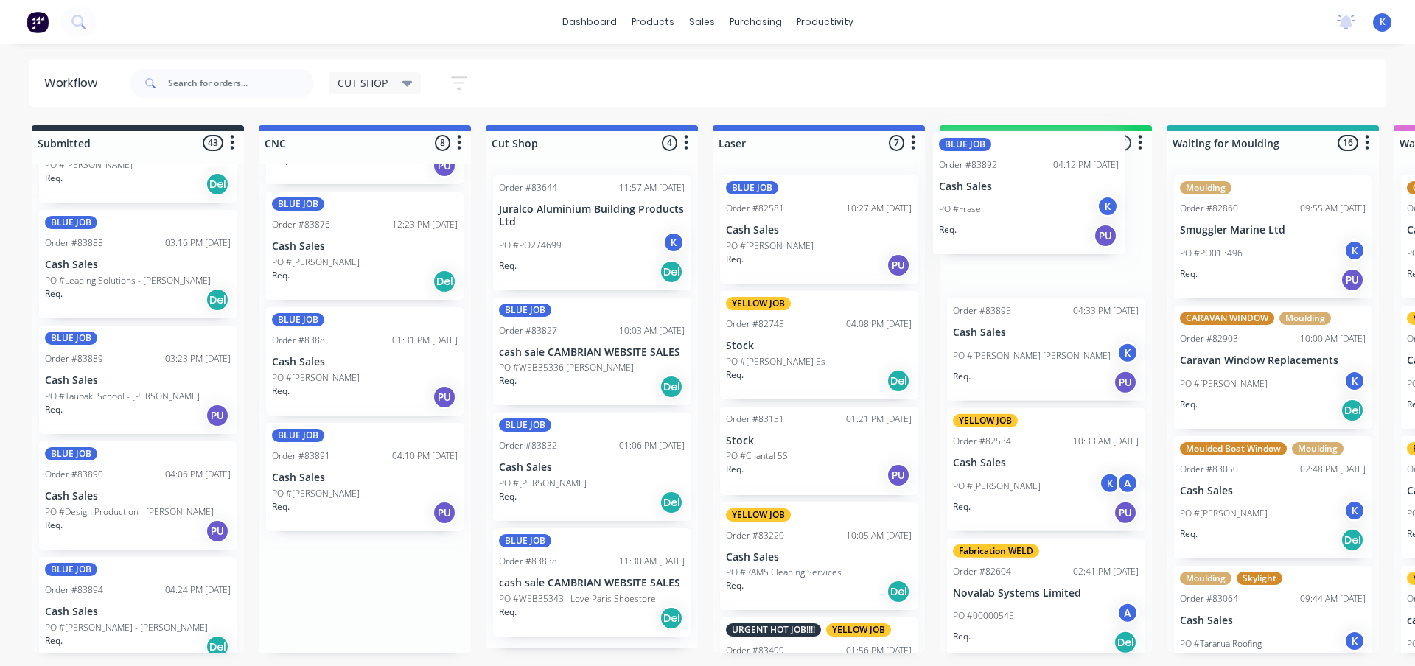
drag, startPoint x: 312, startPoint y: 615, endPoint x: 966, endPoint y: 200, distance: 774.1
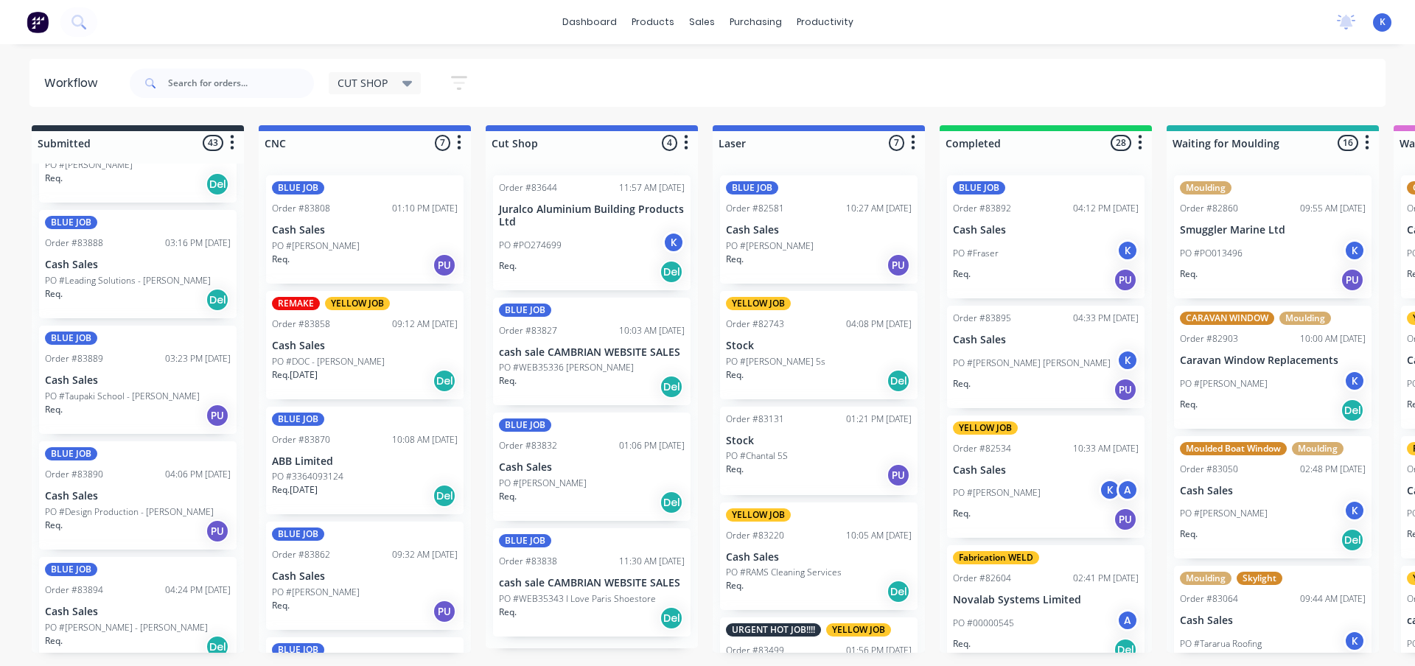
click at [317, 260] on div "Req. PU" at bounding box center [365, 265] width 186 height 25
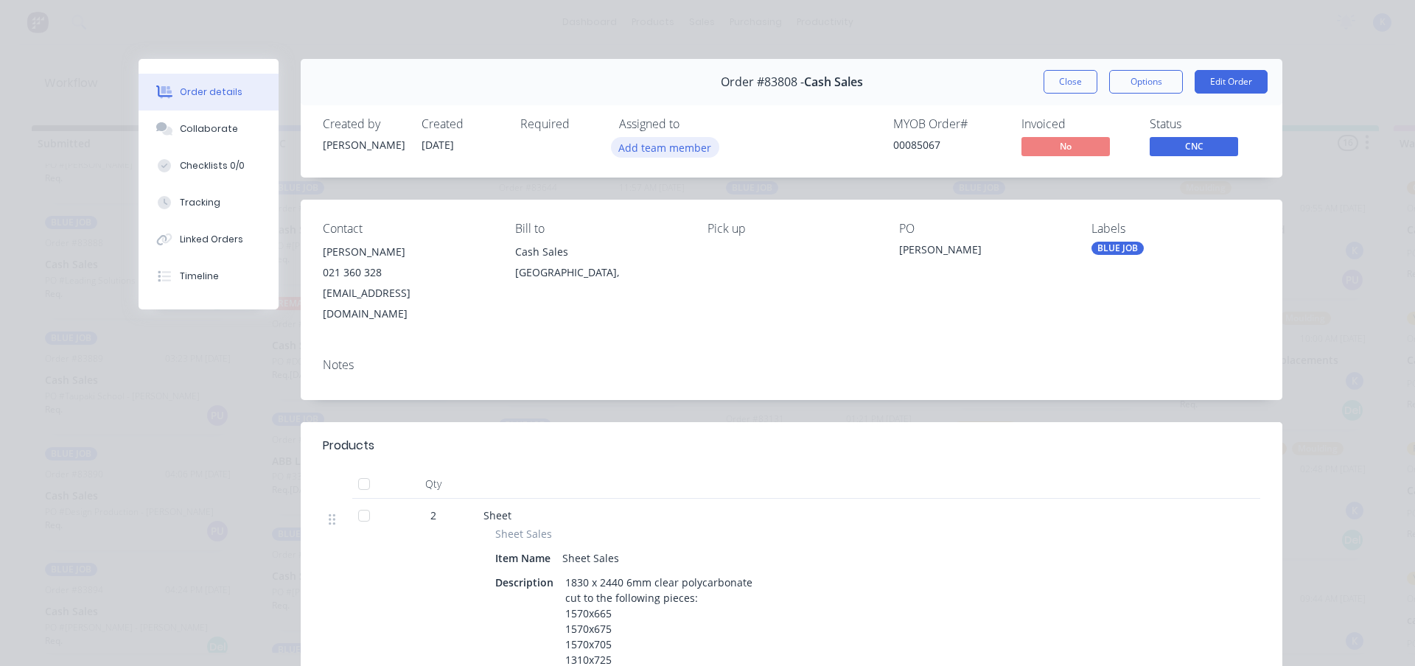
click at [650, 153] on button "Add team member" at bounding box center [665, 147] width 108 height 20
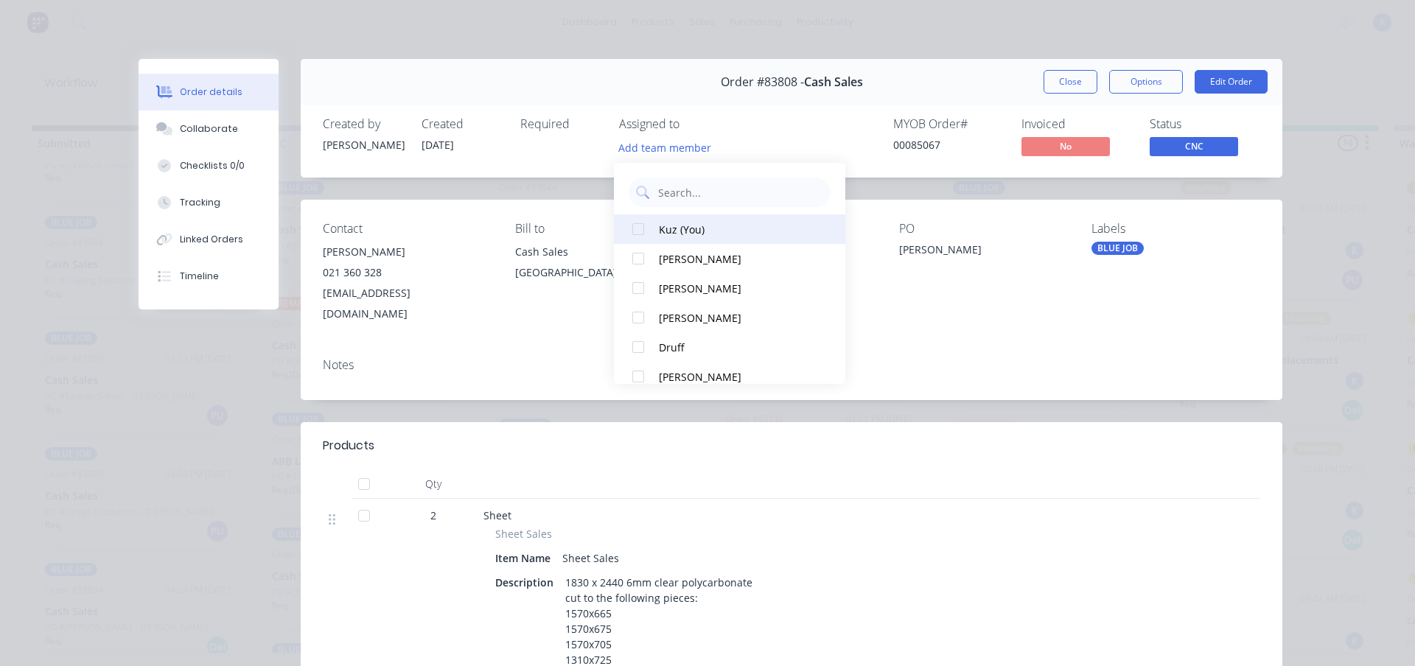
click at [639, 233] on div at bounding box center [637, 228] width 29 height 29
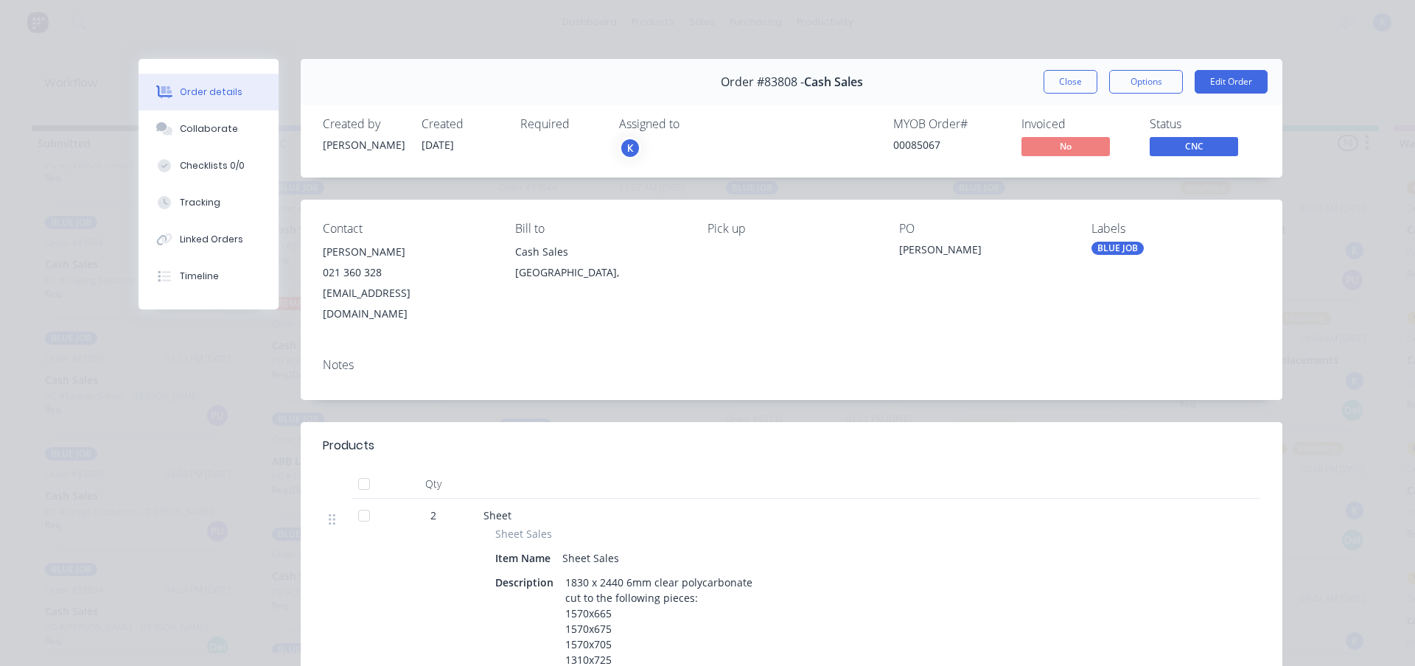
drag, startPoint x: 1050, startPoint y: 82, endPoint x: 1011, endPoint y: 97, distance: 42.0
click at [1045, 83] on button "Close" at bounding box center [1070, 82] width 54 height 24
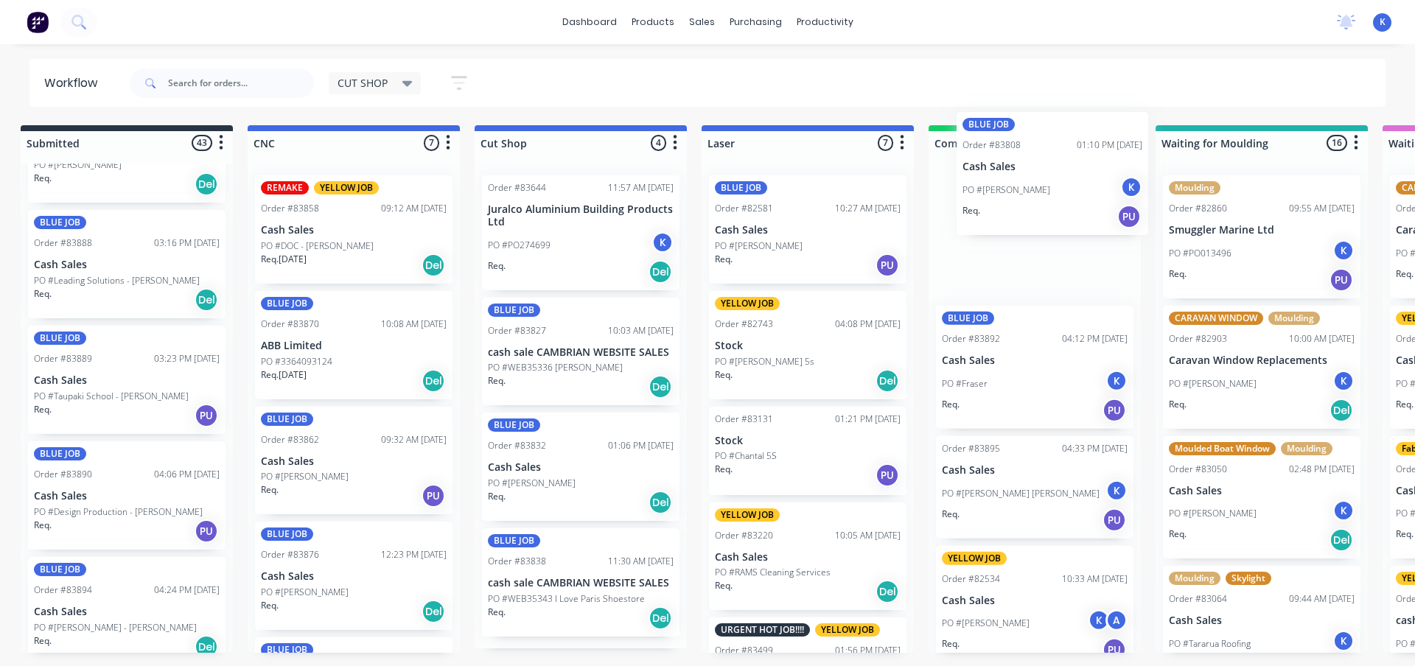
scroll to position [0, 12]
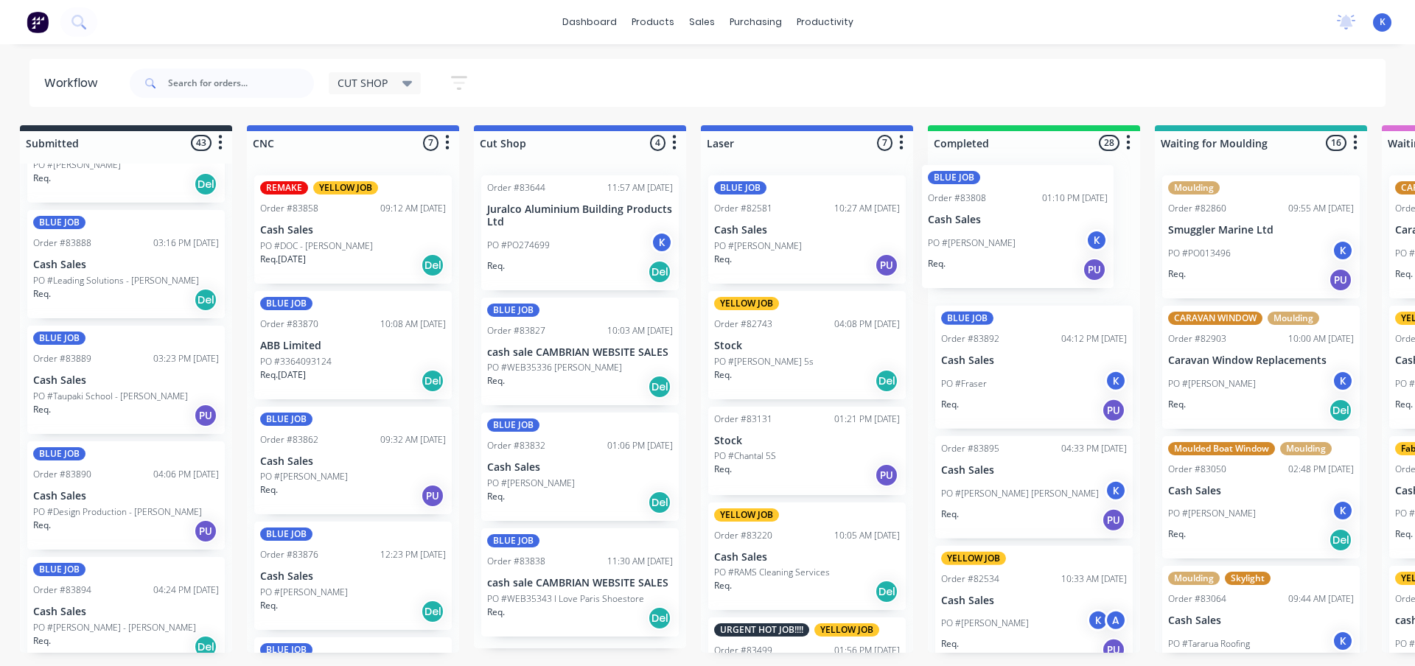
drag, startPoint x: 304, startPoint y: 249, endPoint x: 967, endPoint y: 239, distance: 663.2
click at [981, 238] on div "BLUE JOB Order #83808 01:10 PM [DATE] Cash Sales PO #[PERSON_NAME] K Req. PU" at bounding box center [1033, 236] width 197 height 123
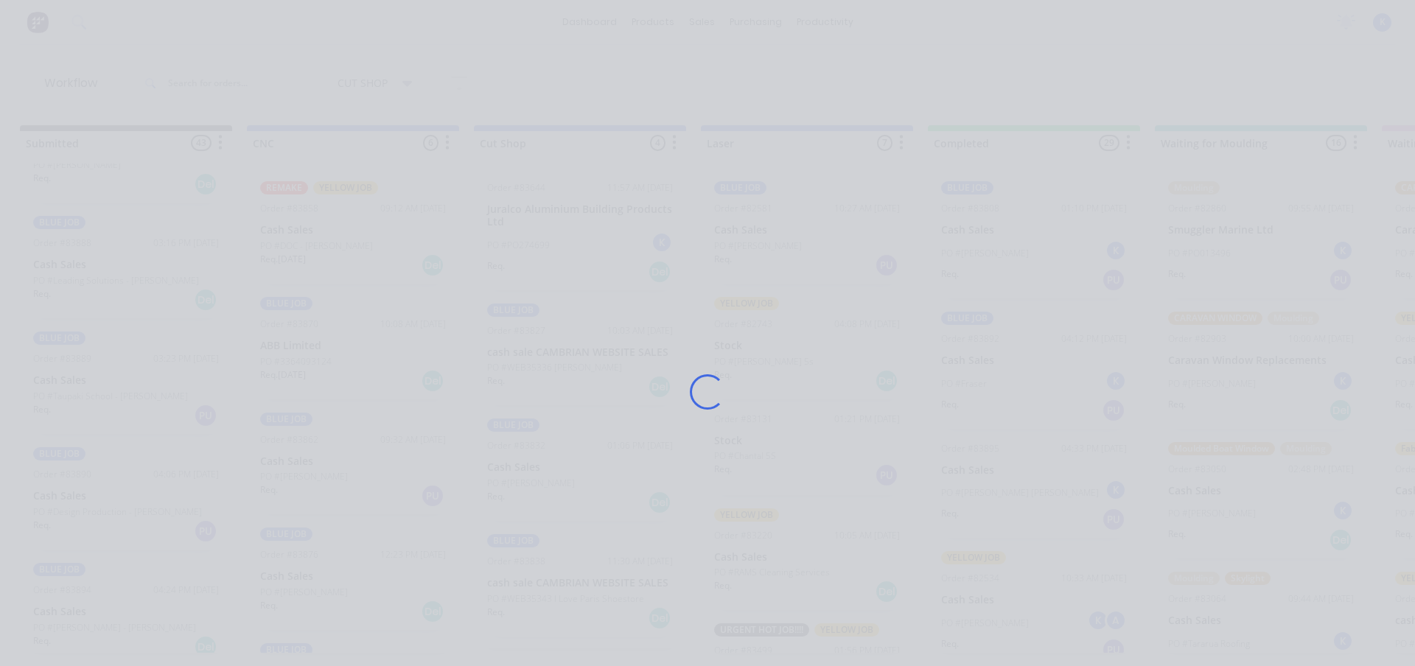
click at [983, 238] on div "Loading..." at bounding box center [707, 392] width 1179 height 666
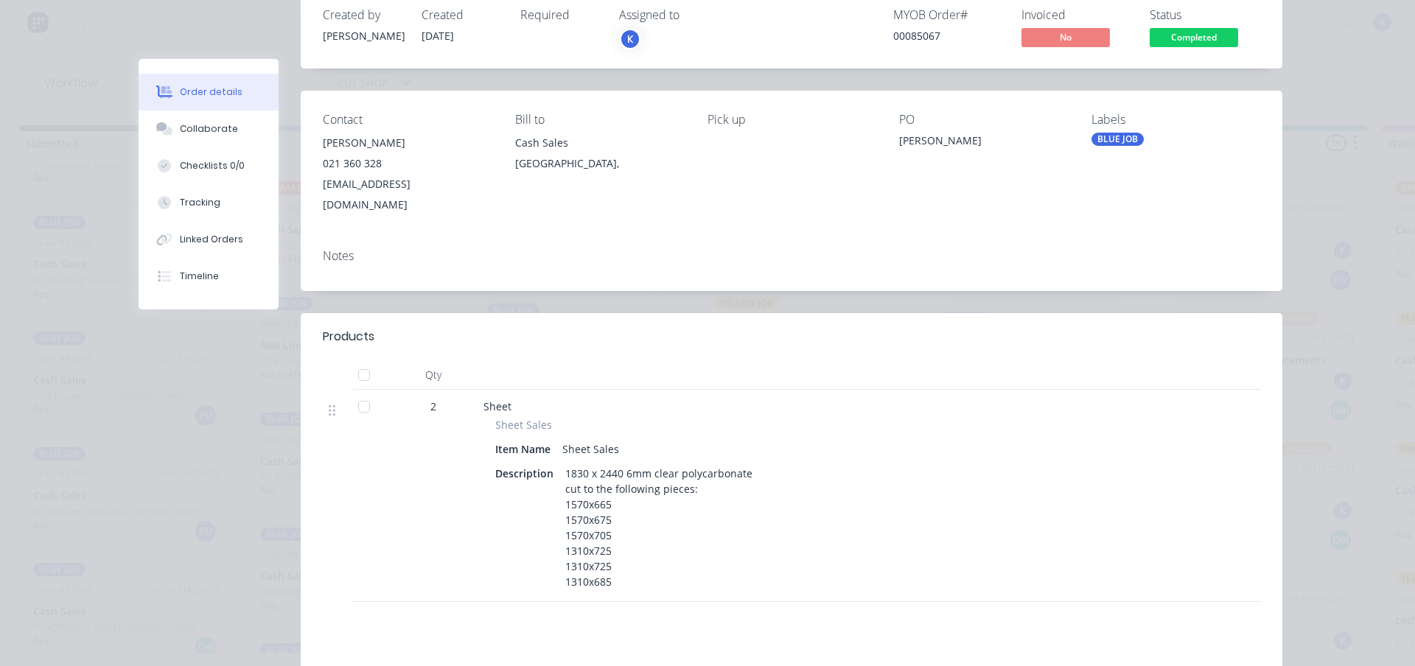
scroll to position [74, 0]
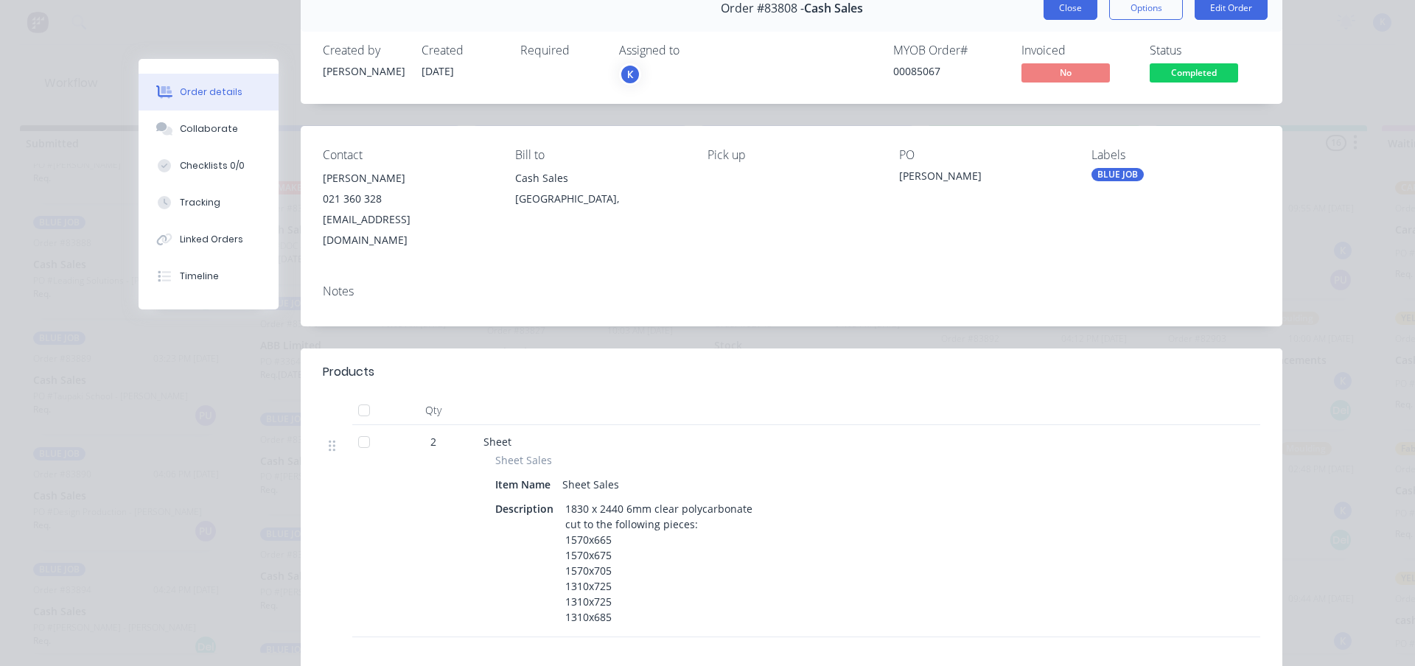
click at [1064, 7] on button "Close" at bounding box center [1070, 8] width 54 height 24
